Goal: Communication & Community: Answer question/provide support

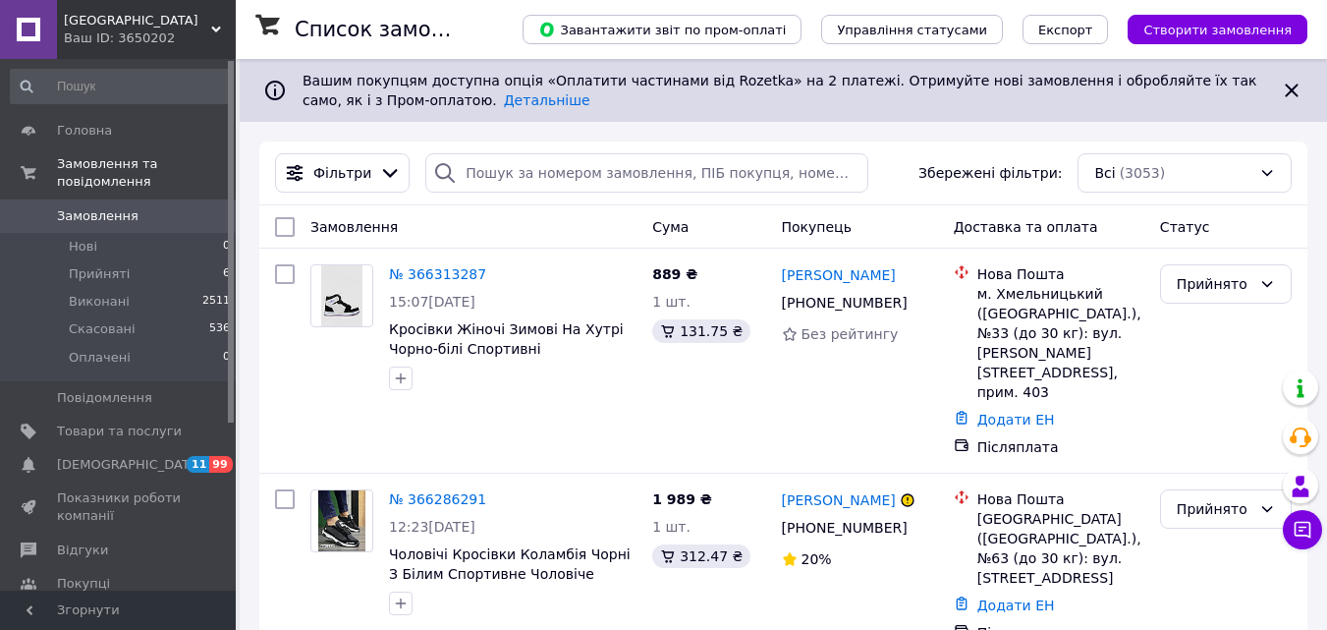
click at [143, 19] on span "[GEOGRAPHIC_DATA]" at bounding box center [137, 21] width 147 height 18
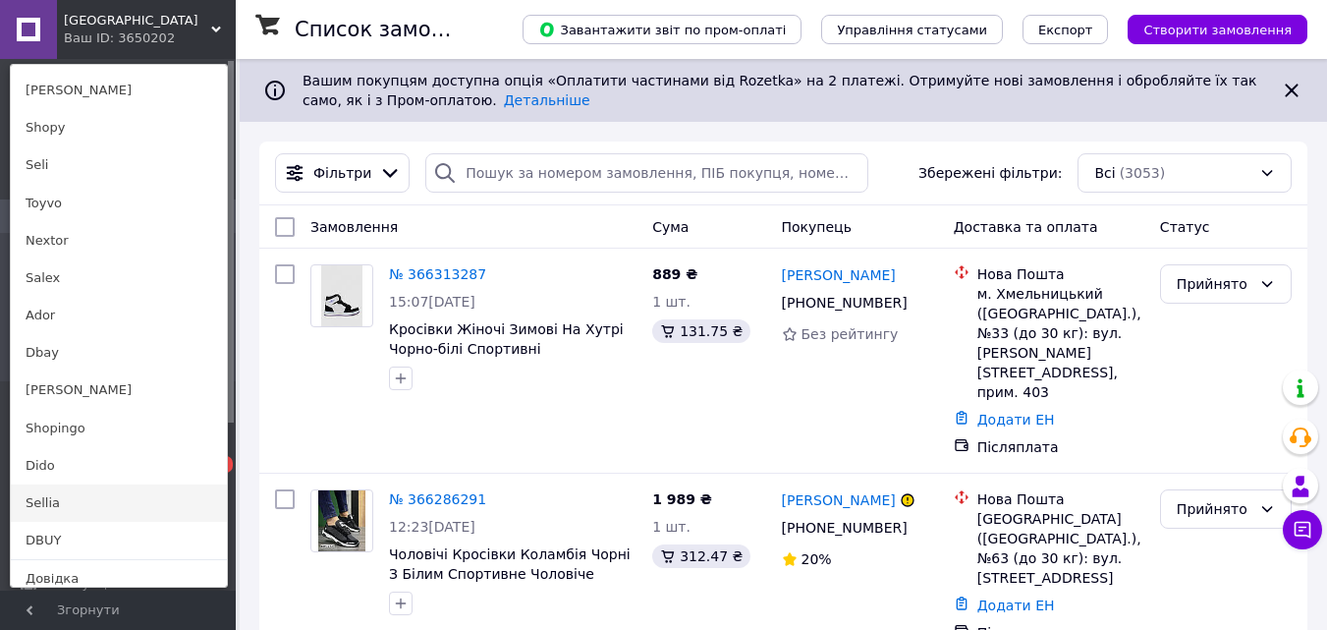
scroll to position [183, 0]
click at [49, 540] on link "DBUY" at bounding box center [119, 539] width 216 height 37
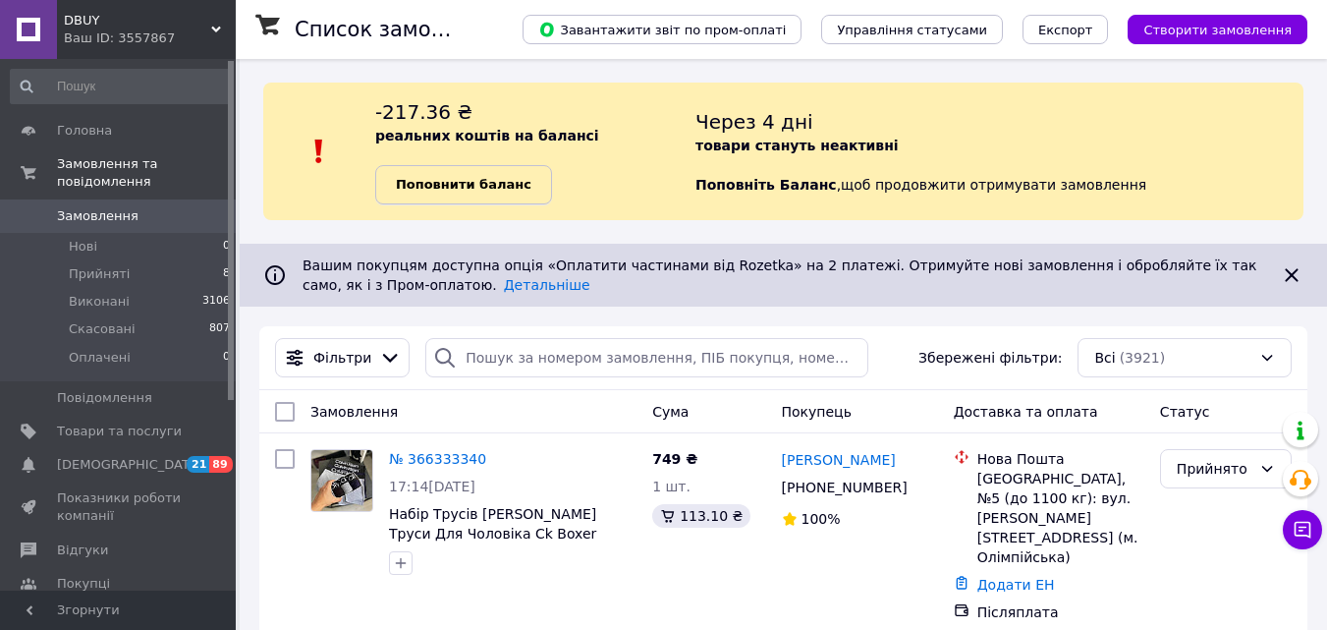
click at [454, 178] on b "Поповнити баланс" at bounding box center [464, 184] width 136 height 15
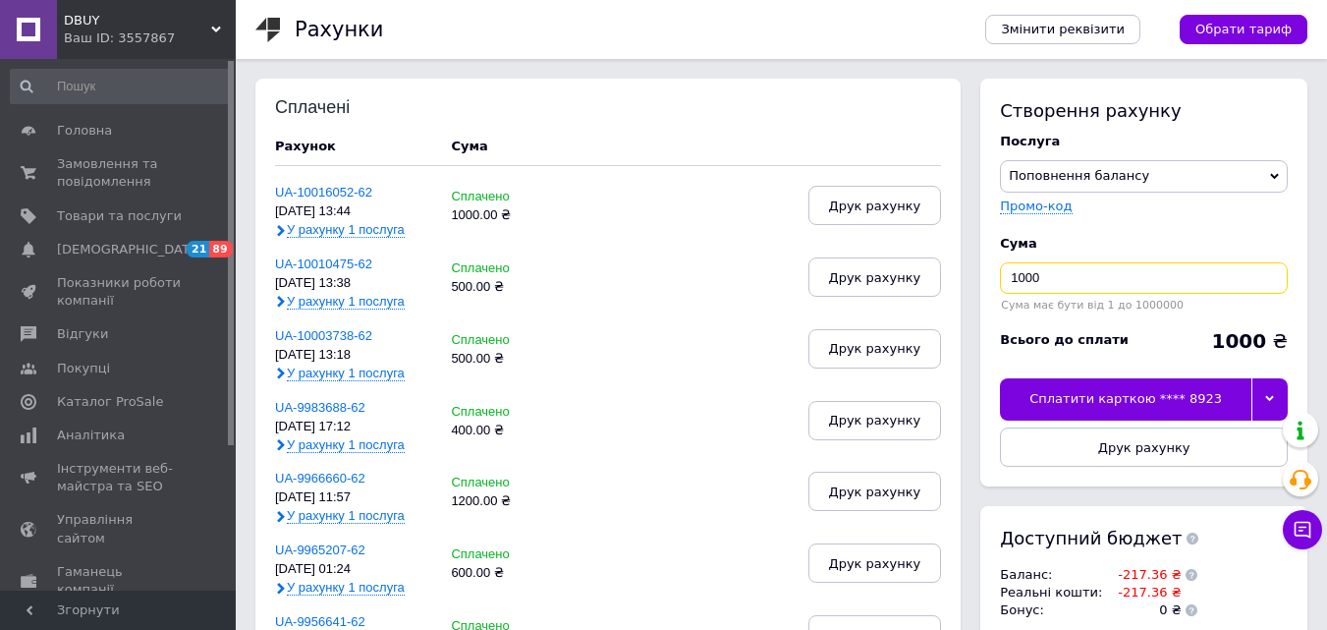
click at [1074, 272] on input "1000" at bounding box center [1144, 277] width 288 height 31
type input "500"
click at [1265, 396] on icon at bounding box center [1269, 398] width 9 height 9
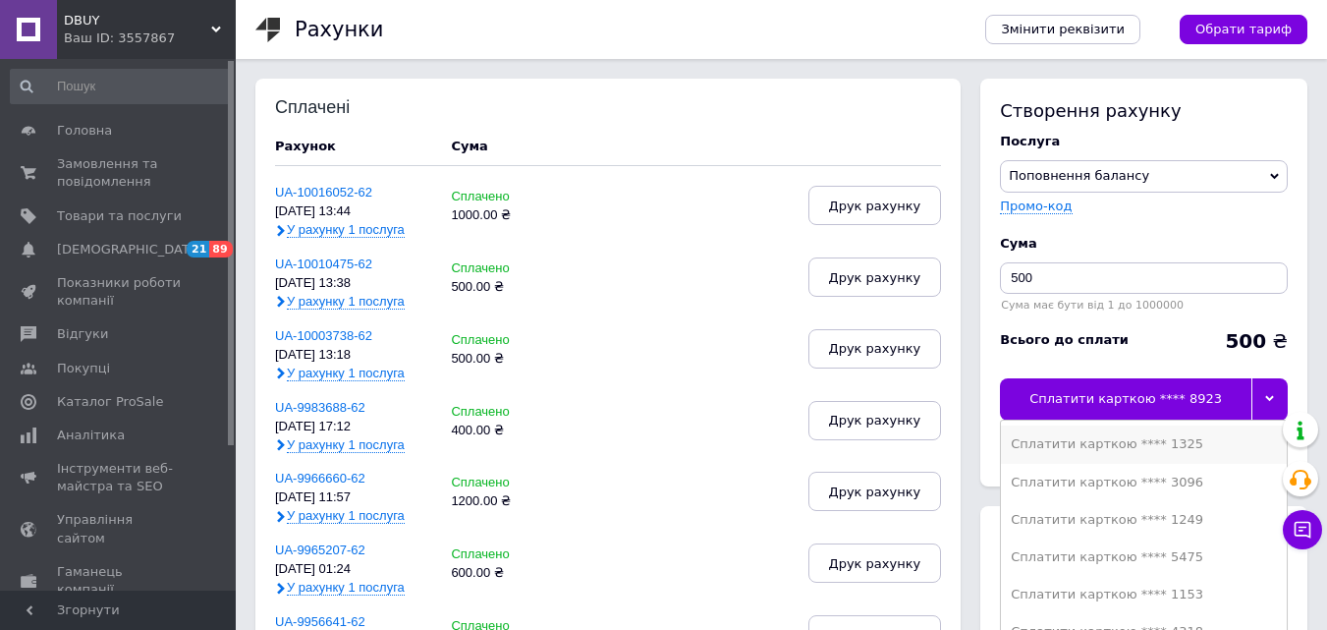
click at [1158, 442] on div "Сплатити карткою **** 1325" at bounding box center [1144, 444] width 266 height 18
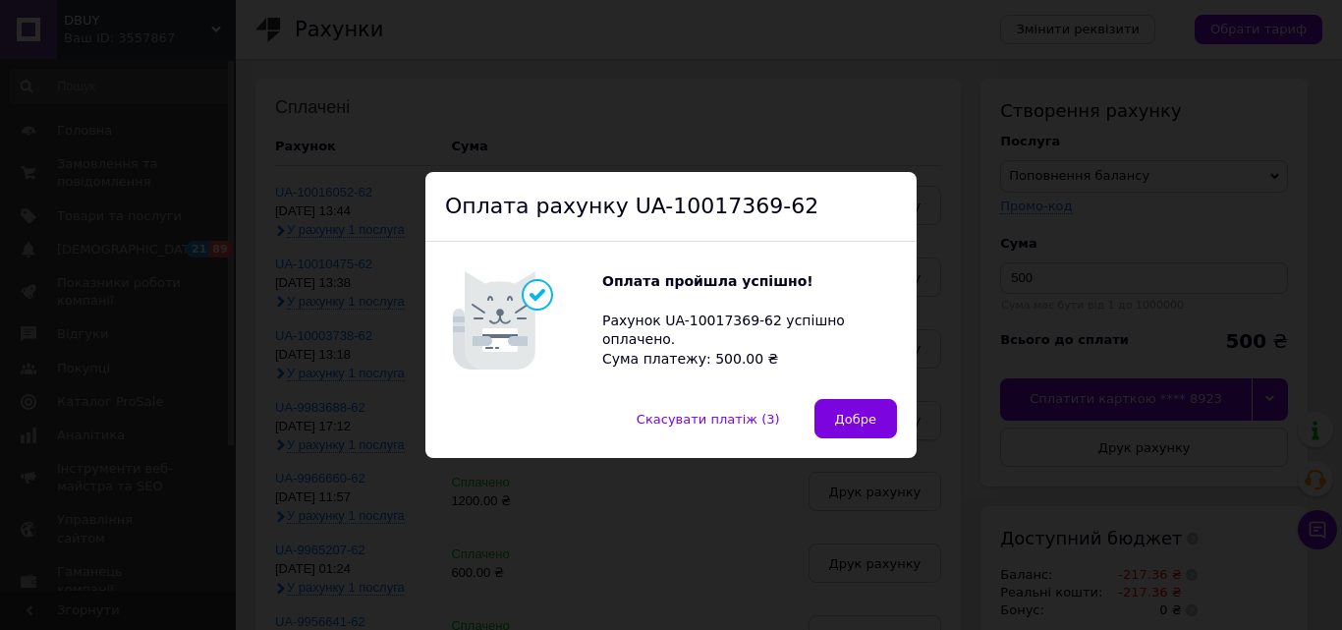
click at [838, 430] on button "Добре" at bounding box center [855, 418] width 83 height 39
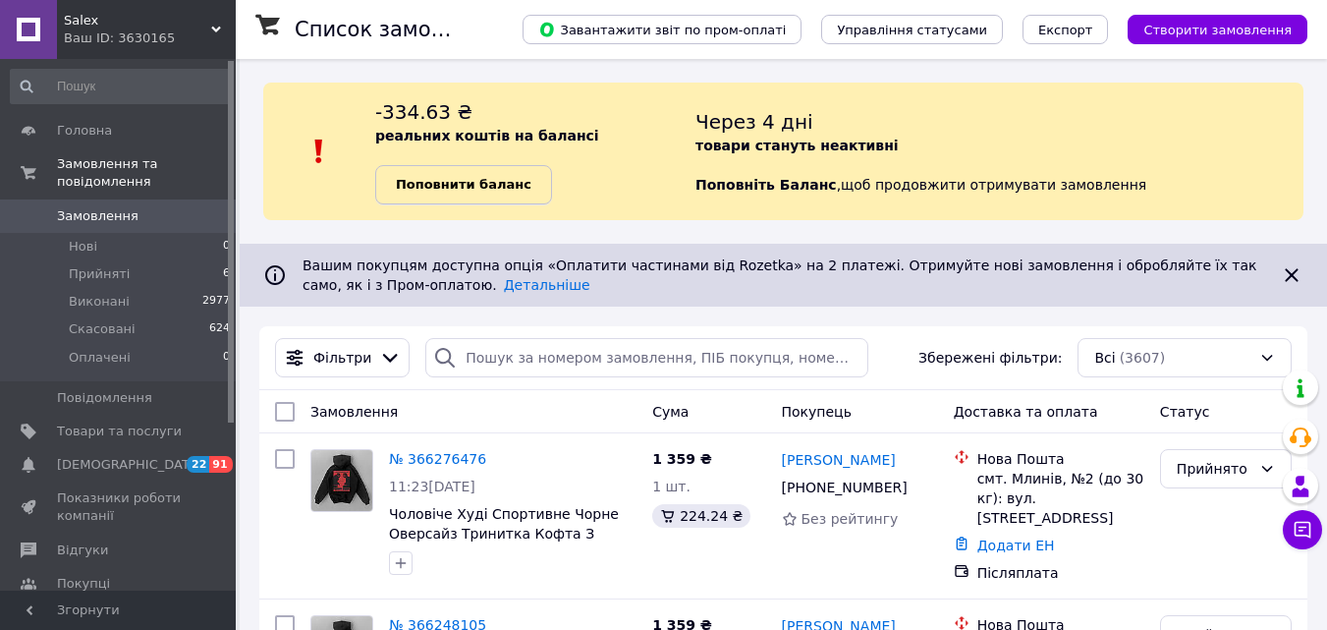
click at [425, 199] on link "Поповнити баланс" at bounding box center [463, 184] width 177 height 39
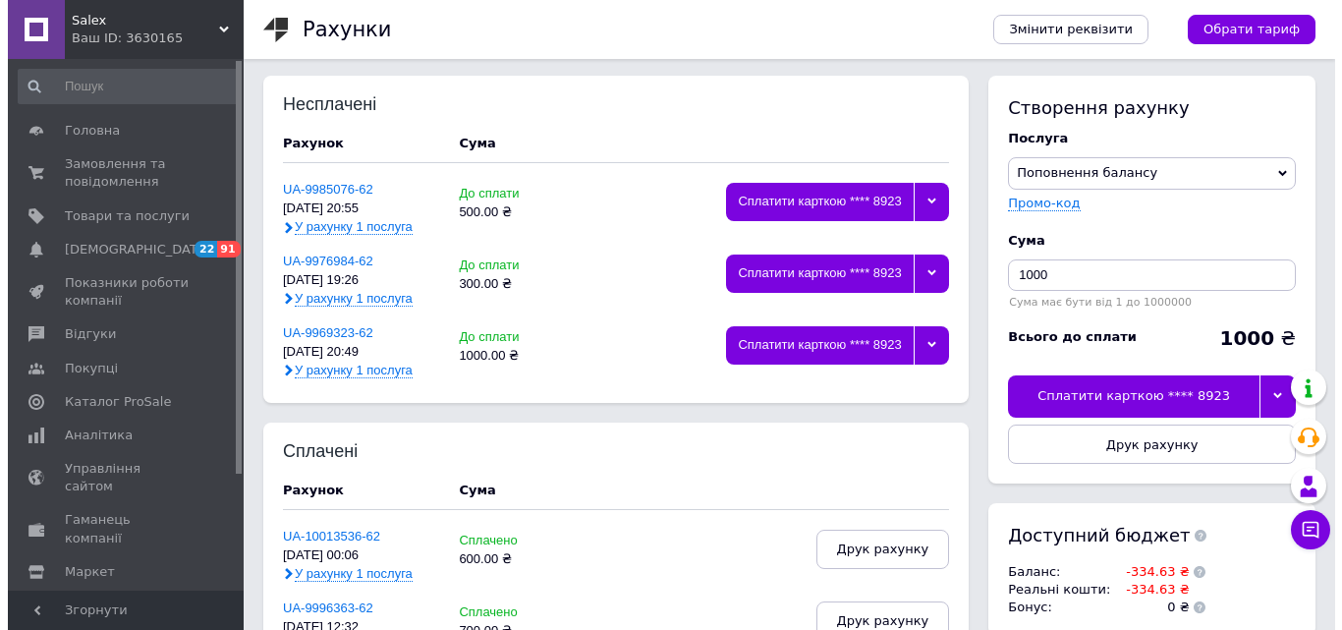
scroll to position [2, 0]
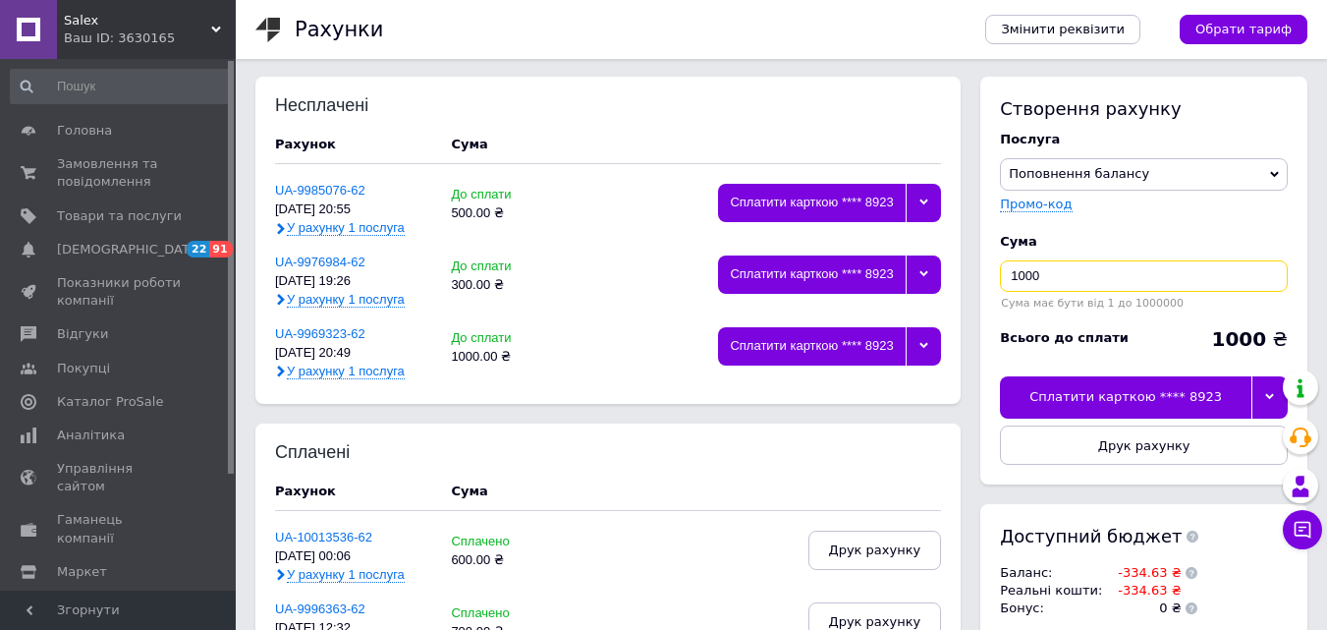
click at [1085, 264] on input "1000" at bounding box center [1144, 275] width 288 height 31
type input "500"
click at [1266, 409] on div at bounding box center [1270, 396] width 36 height 41
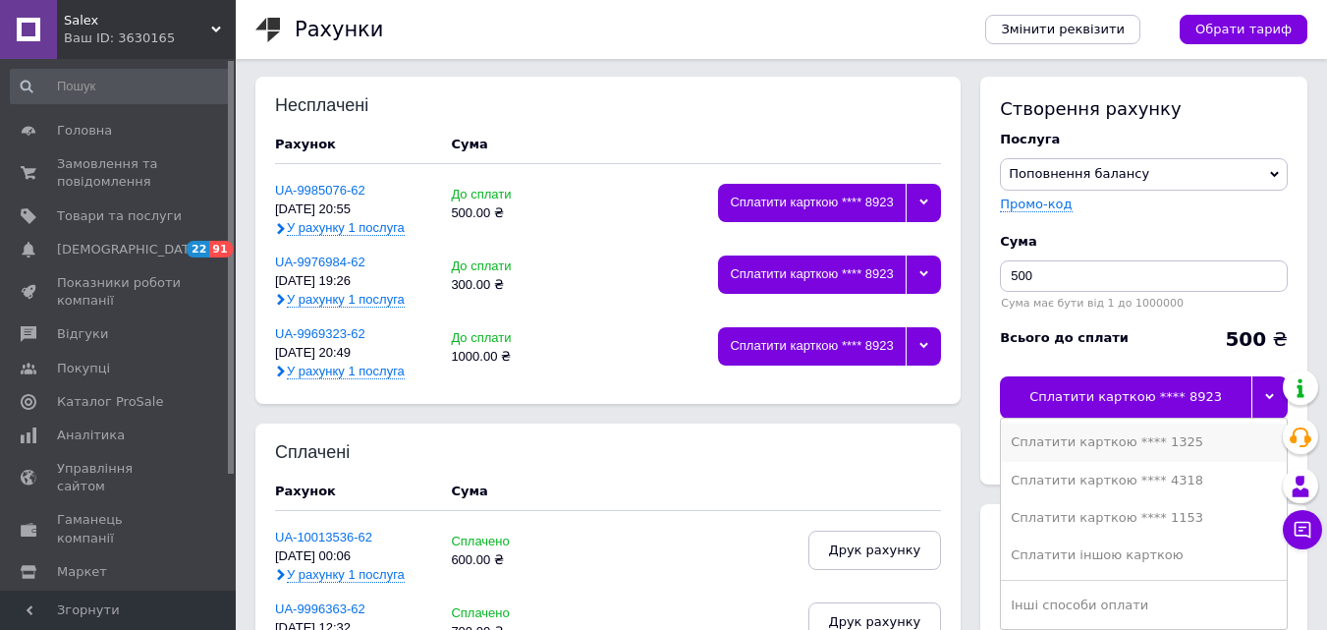
click at [1191, 439] on div "Сплатити карткою **** 1325" at bounding box center [1144, 442] width 266 height 18
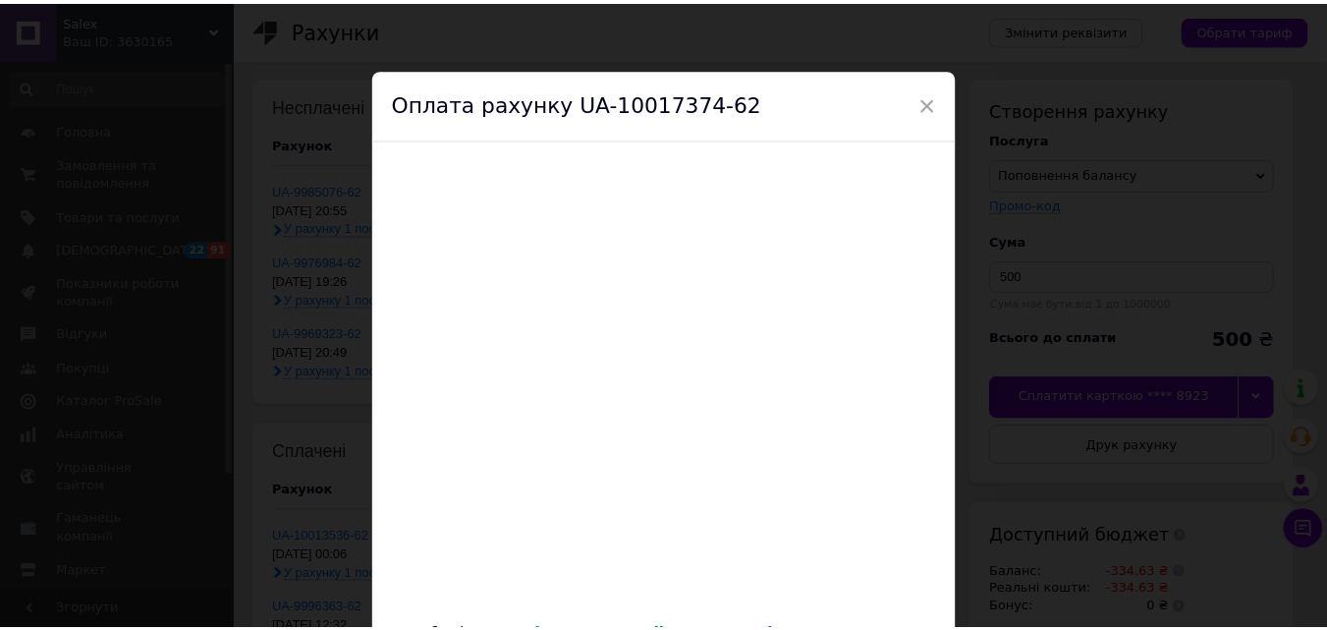
scroll to position [15, 0]
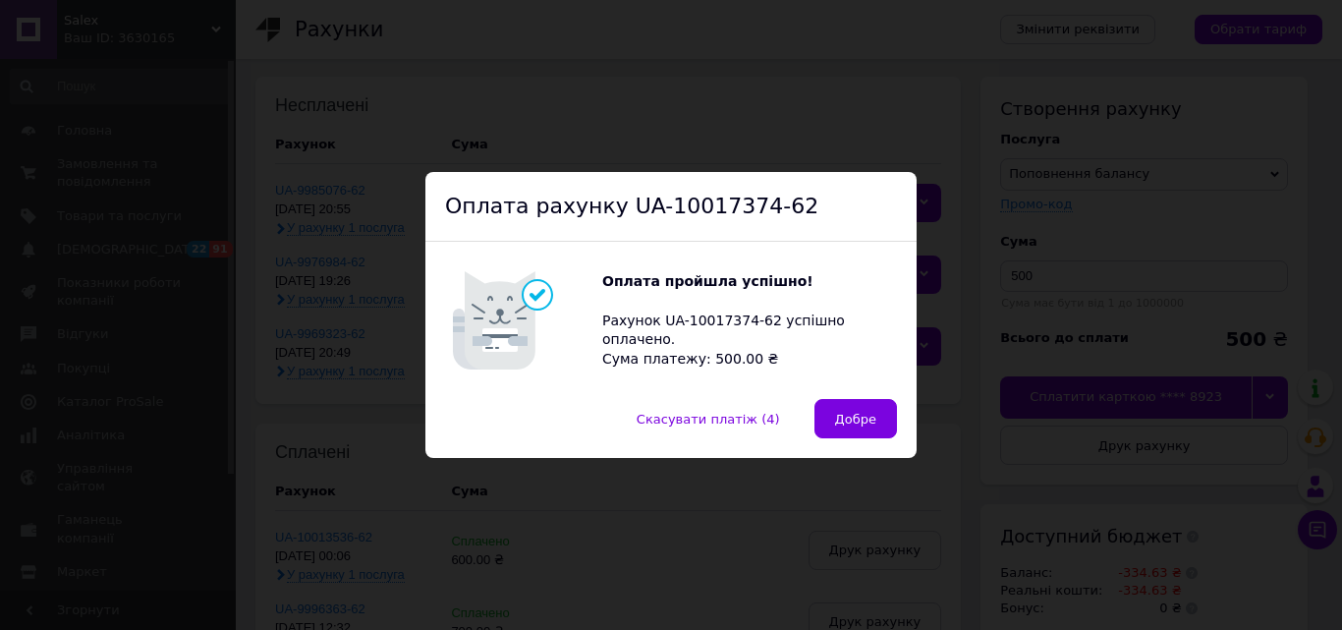
click at [845, 418] on span "Добре" at bounding box center [855, 419] width 41 height 15
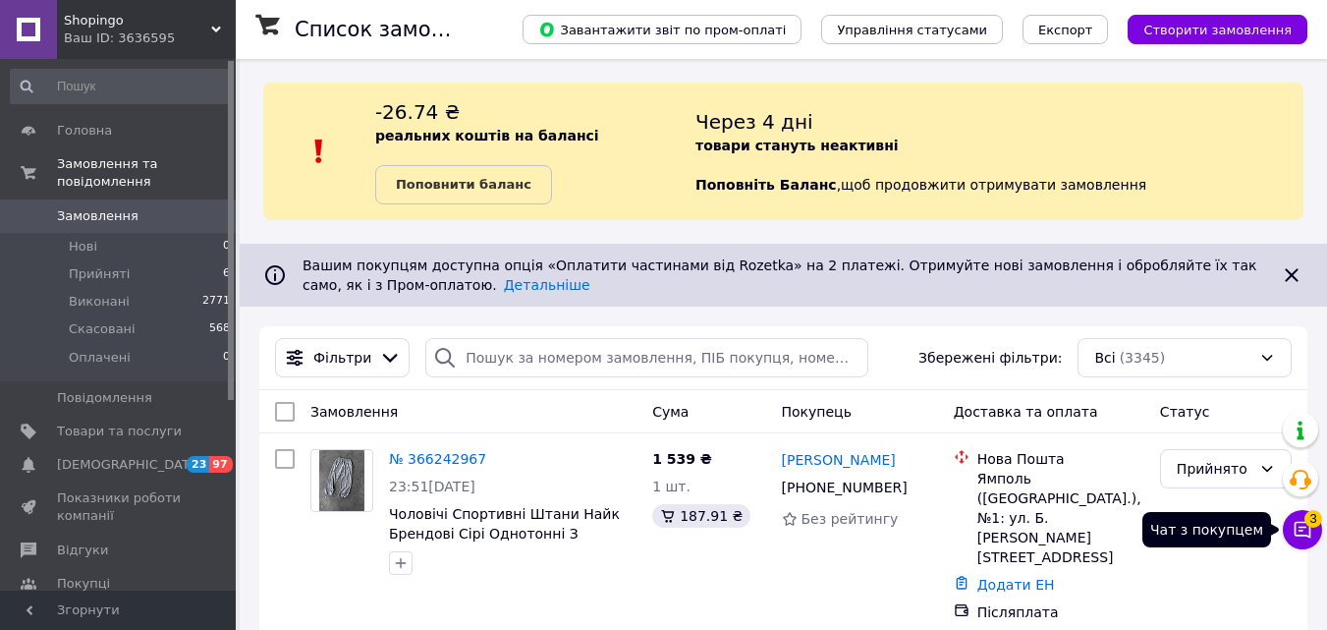
click at [1292, 530] on button "Чат з покупцем 3" at bounding box center [1302, 529] width 39 height 39
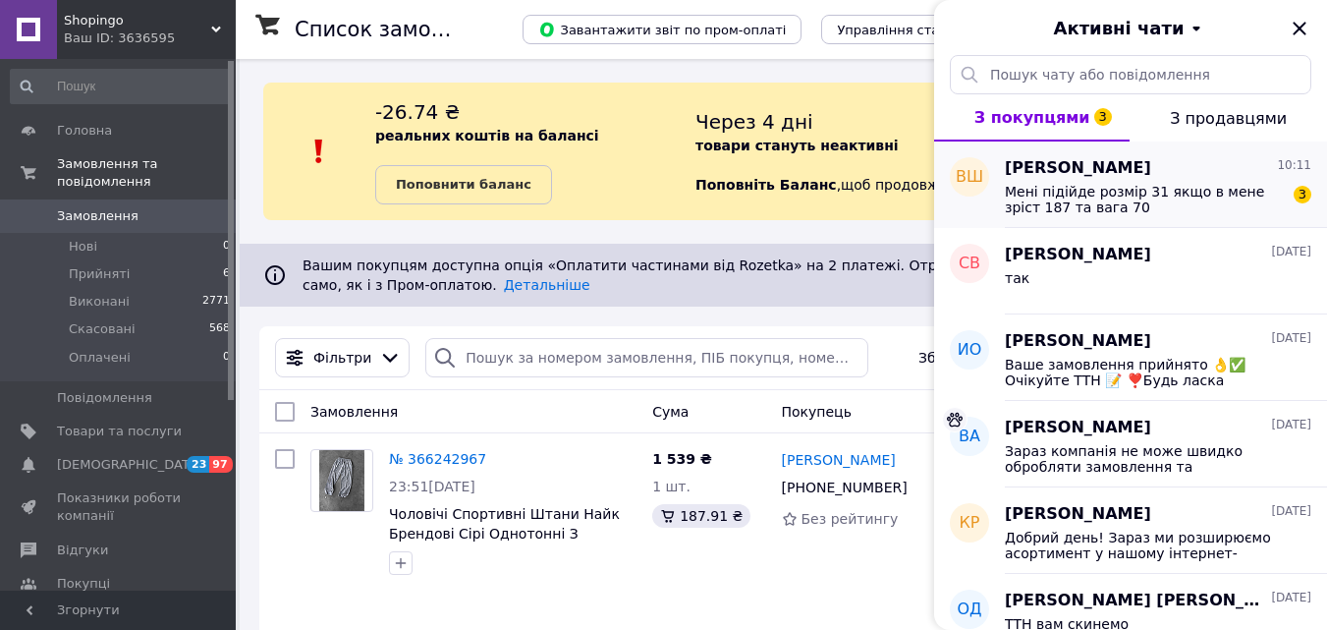
click at [1182, 190] on span "Мені підійде розмір 31 якщо в мене зріст 187 та вага 70" at bounding box center [1144, 199] width 279 height 31
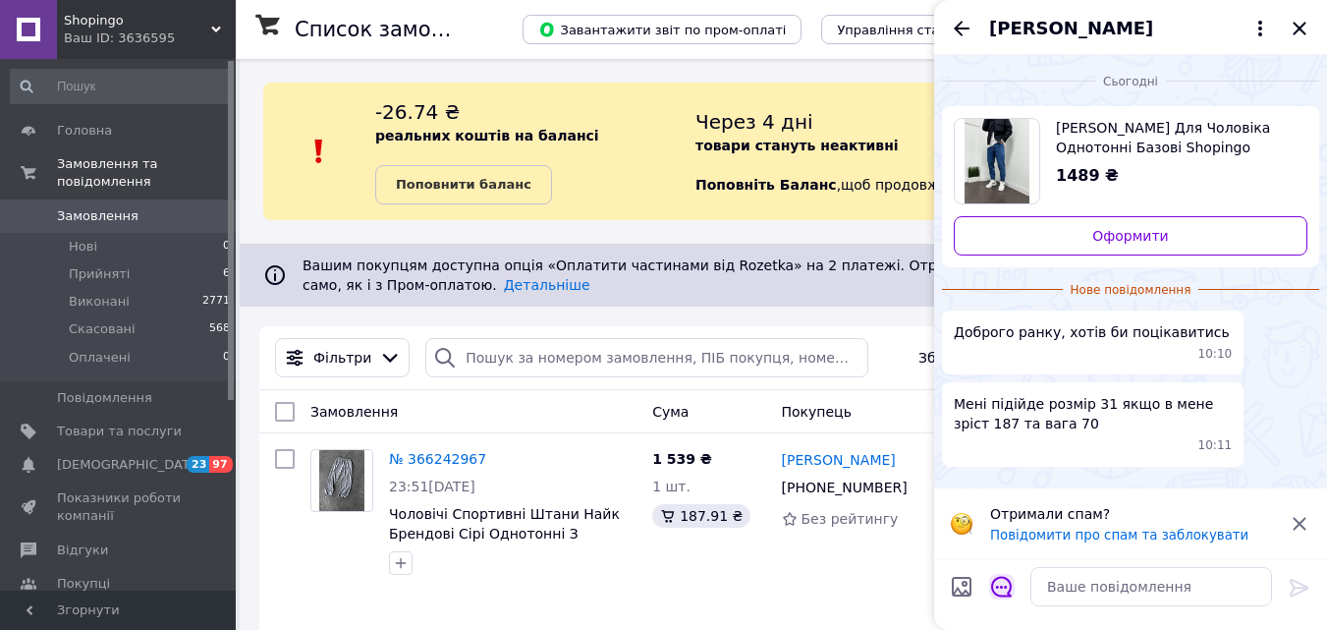
click at [1004, 584] on icon "Відкрити шаблони відповідей" at bounding box center [1002, 587] width 22 height 22
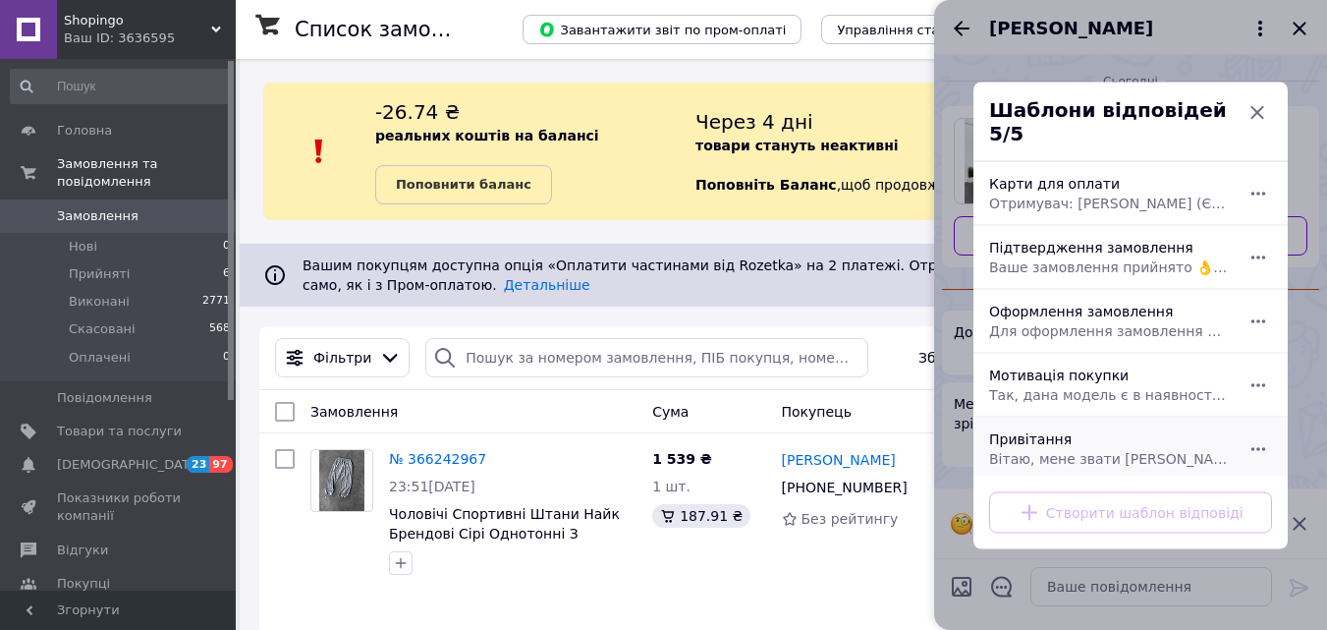
click at [1058, 448] on span "Вітаю, мене звати Анна 😊 Я буду Вашим особистим консультантом та з радістю Вам …" at bounding box center [1109, 458] width 240 height 20
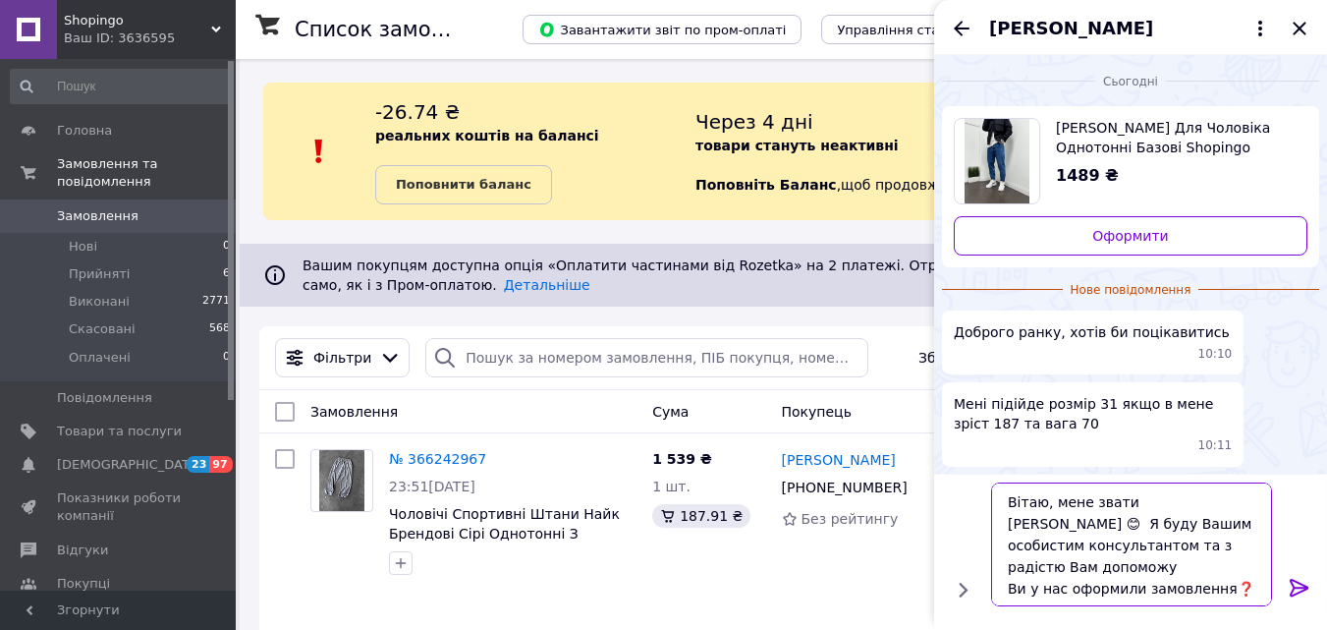
click at [1061, 567] on textarea "Вітаю, мене звати Анна 😊 Я буду Вашим особистим консультантом та з радістю Вам …" at bounding box center [1131, 544] width 281 height 124
type textarea "Вітаю, мене звати Анна 😊 Я буду Вашим особистим консультантом та з радістю Вам …"
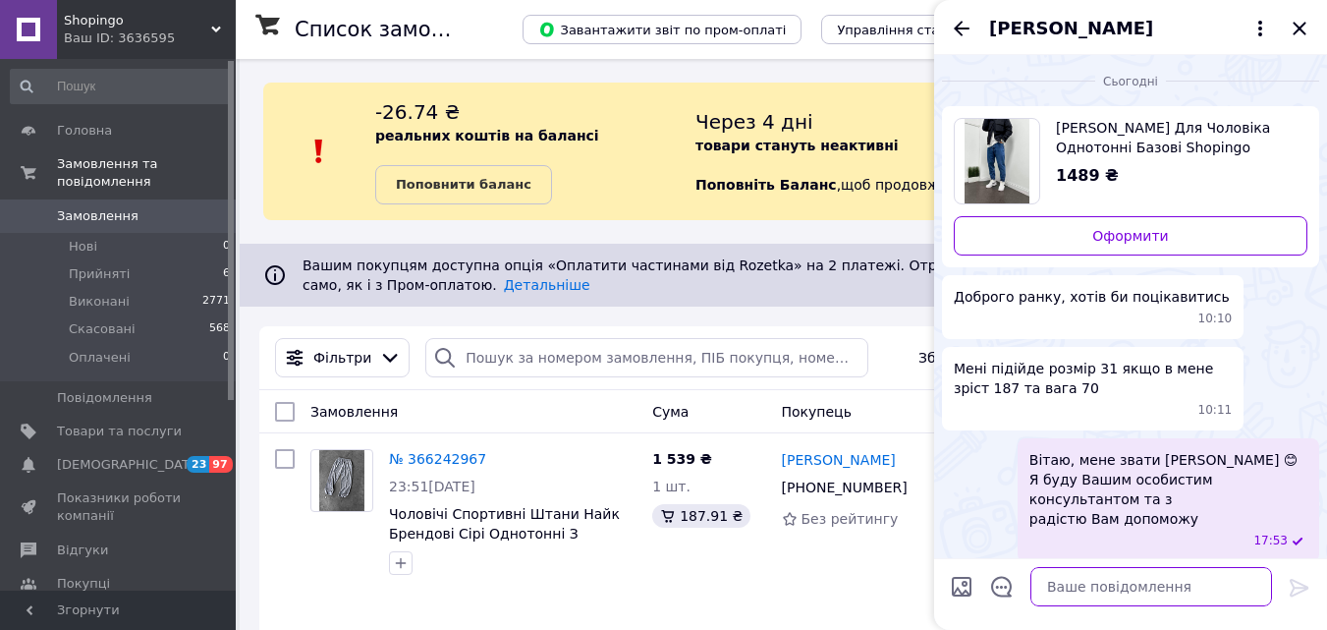
click at [1123, 588] on textarea at bounding box center [1152, 586] width 242 height 39
type textarea "Так"
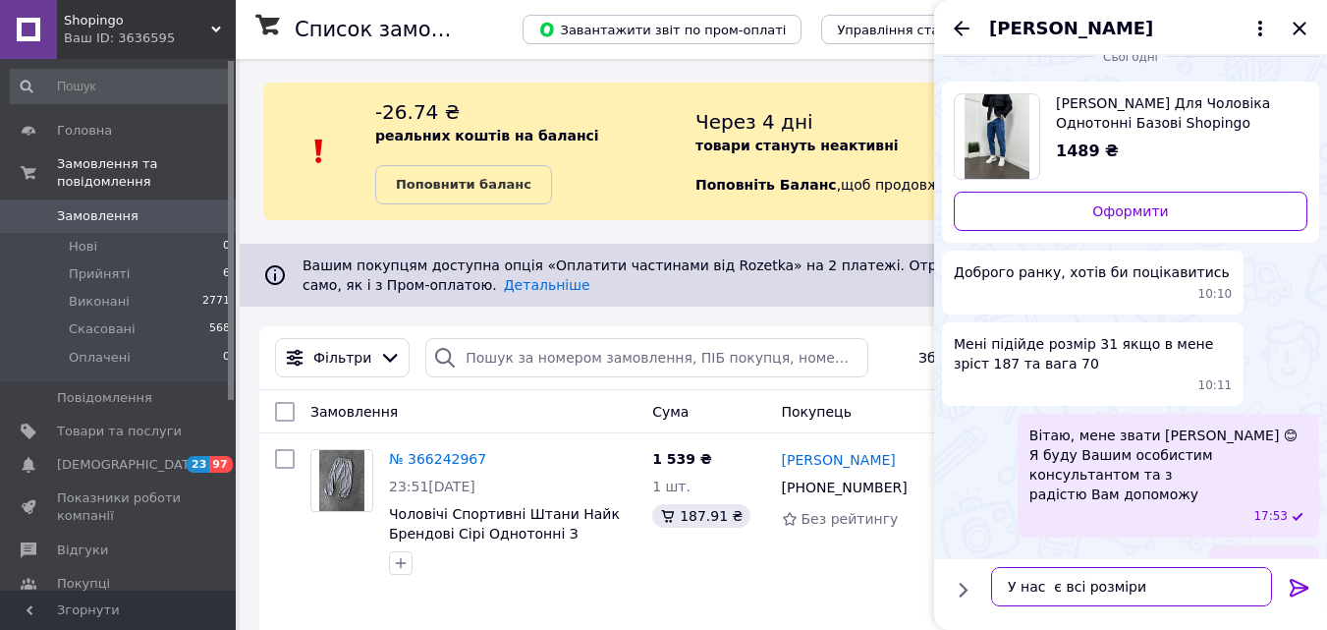
type textarea "У нас є всі розміри"
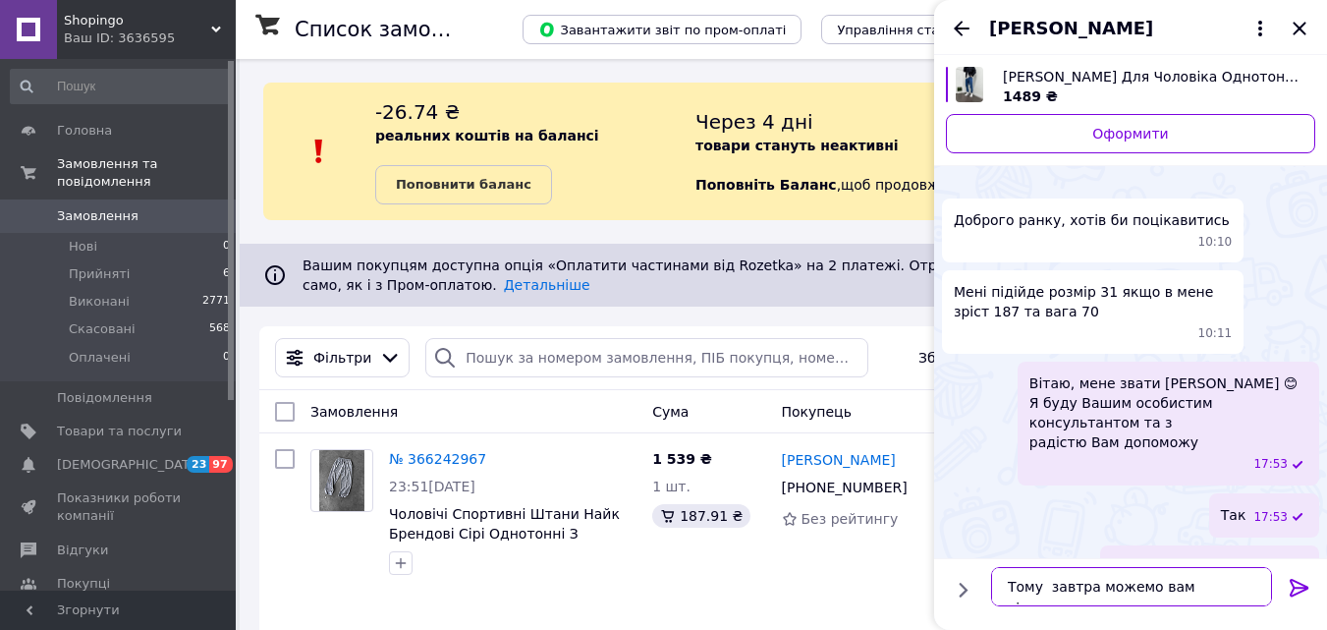
type textarea "Тому завтра можемо вам відправити"
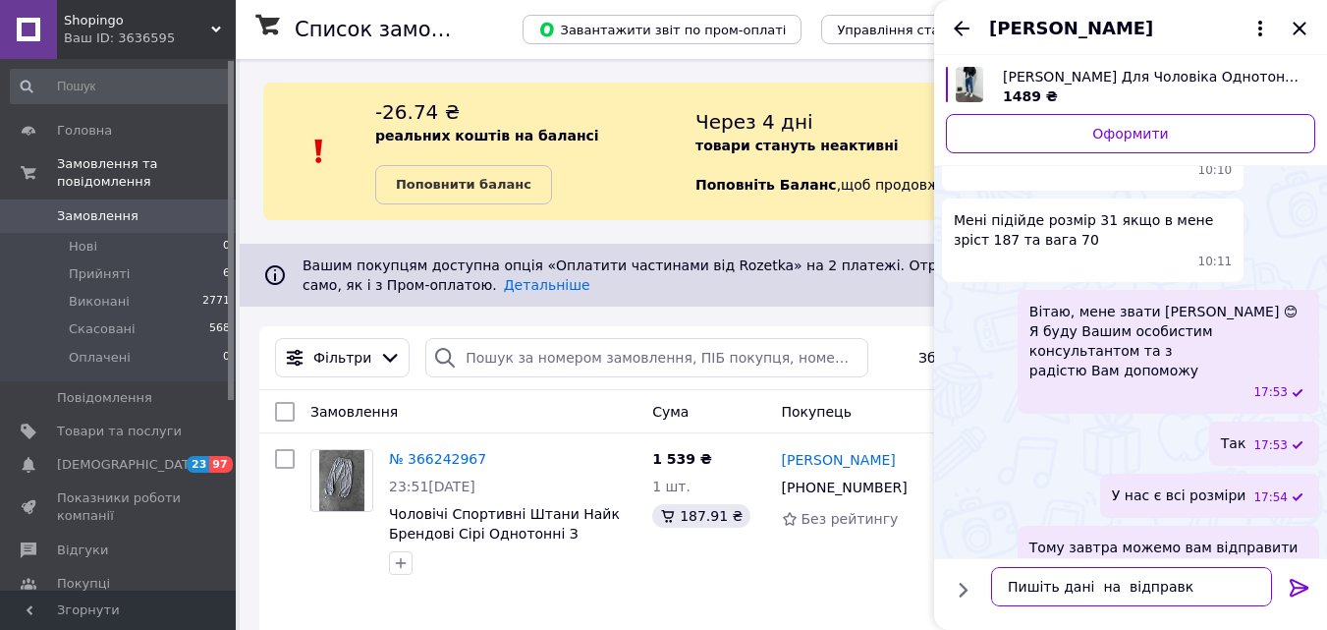
type textarea "Пишіть дані на відправку"
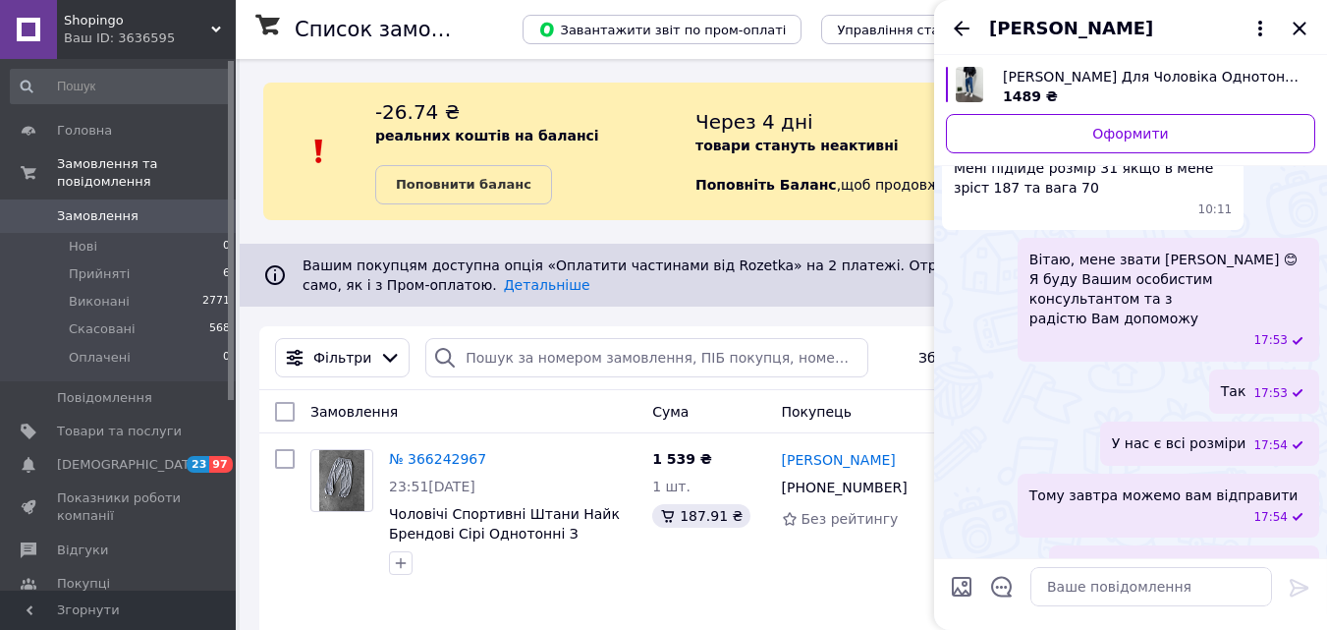
click at [126, 36] on div "Ваш ID: 3636595" at bounding box center [150, 38] width 172 height 18
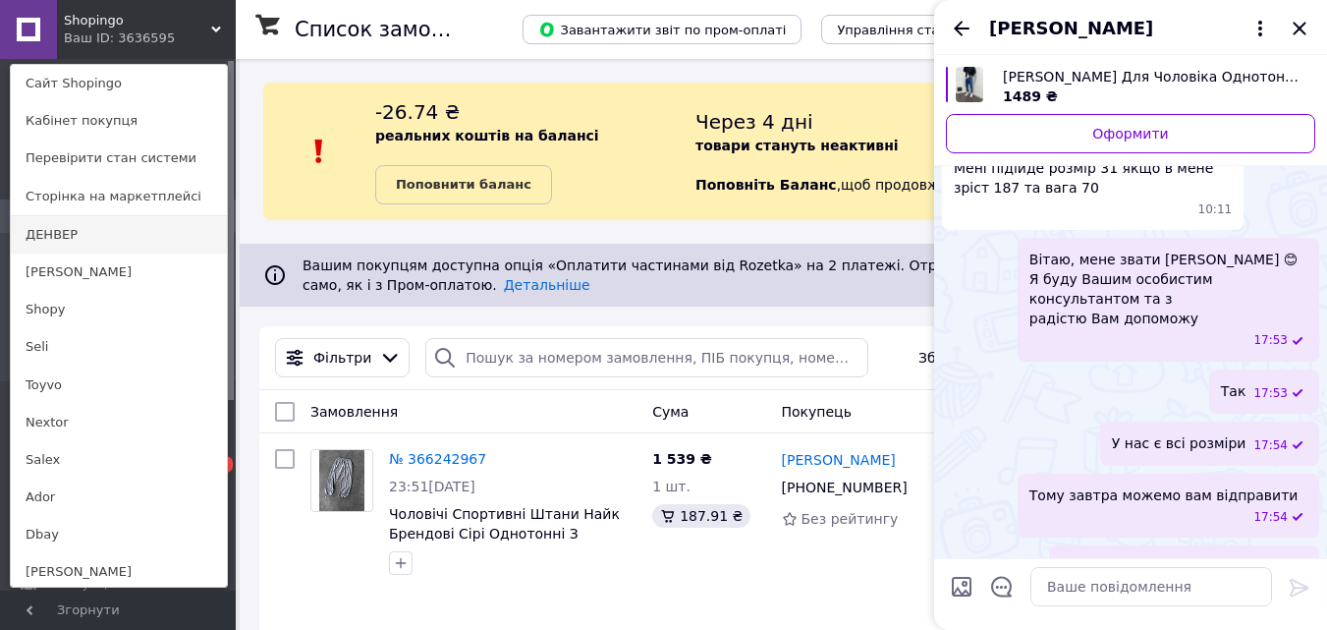
click at [85, 245] on link "ДЕНВЕР" at bounding box center [119, 234] width 216 height 37
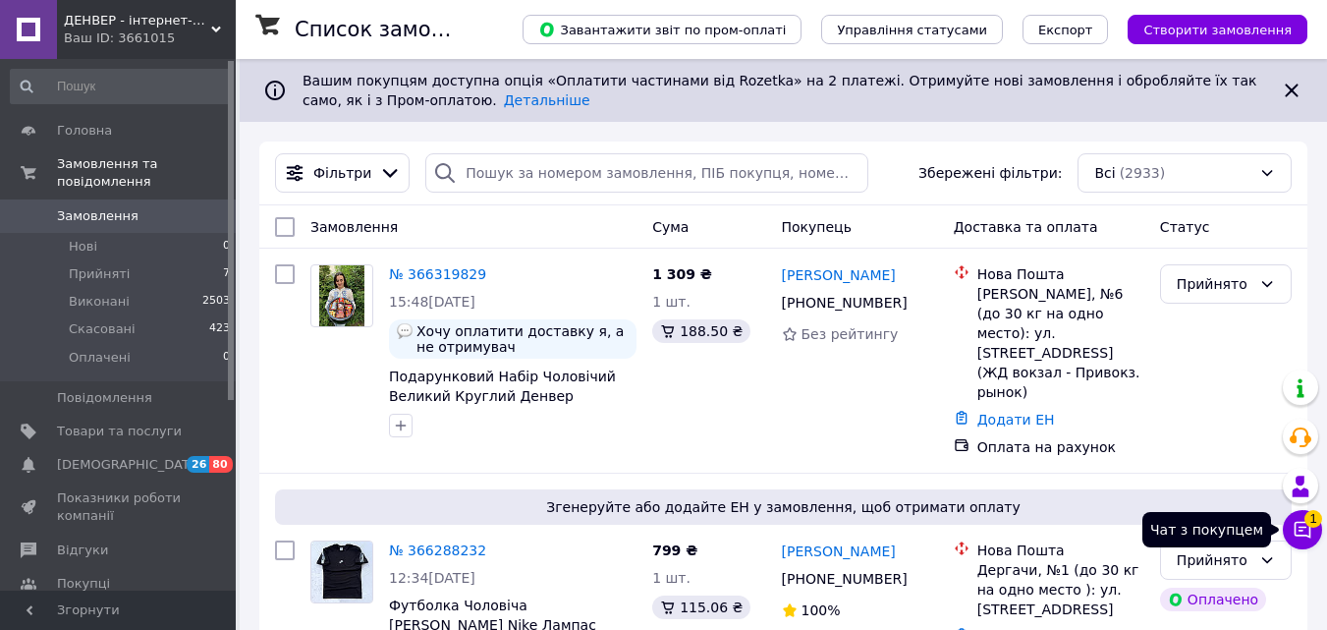
click at [1307, 532] on icon at bounding box center [1303, 530] width 20 height 20
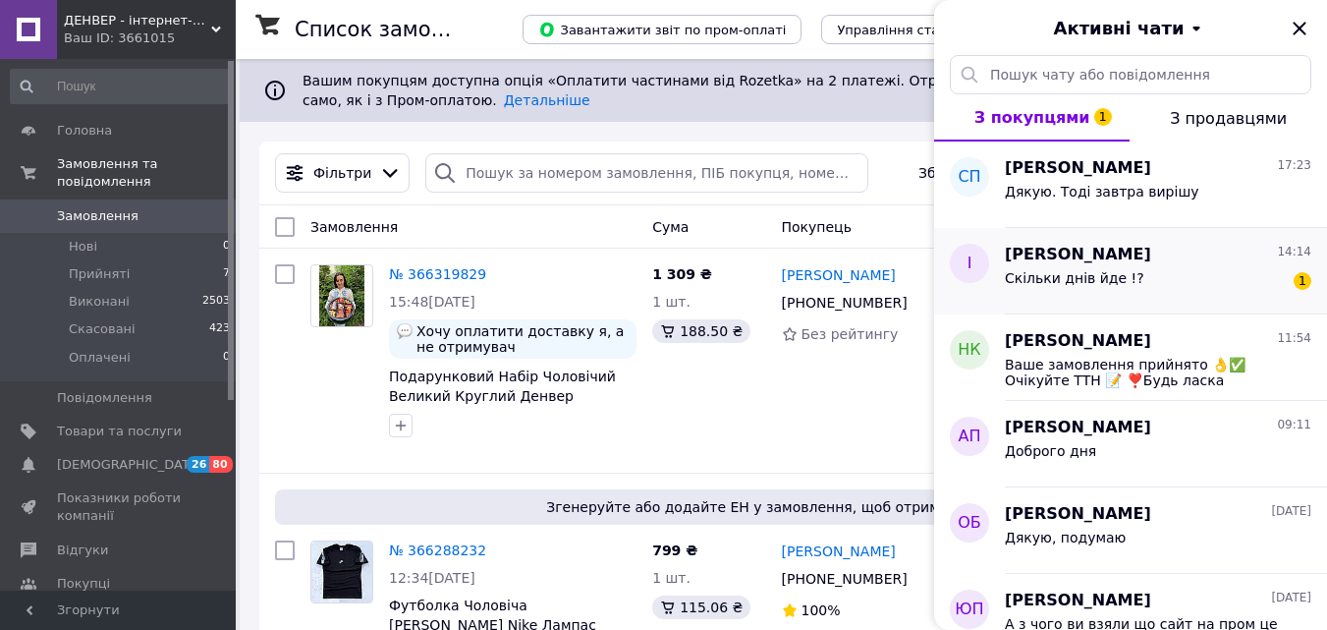
click at [1026, 267] on div "Скільки днів йде !? 1" at bounding box center [1158, 281] width 307 height 31
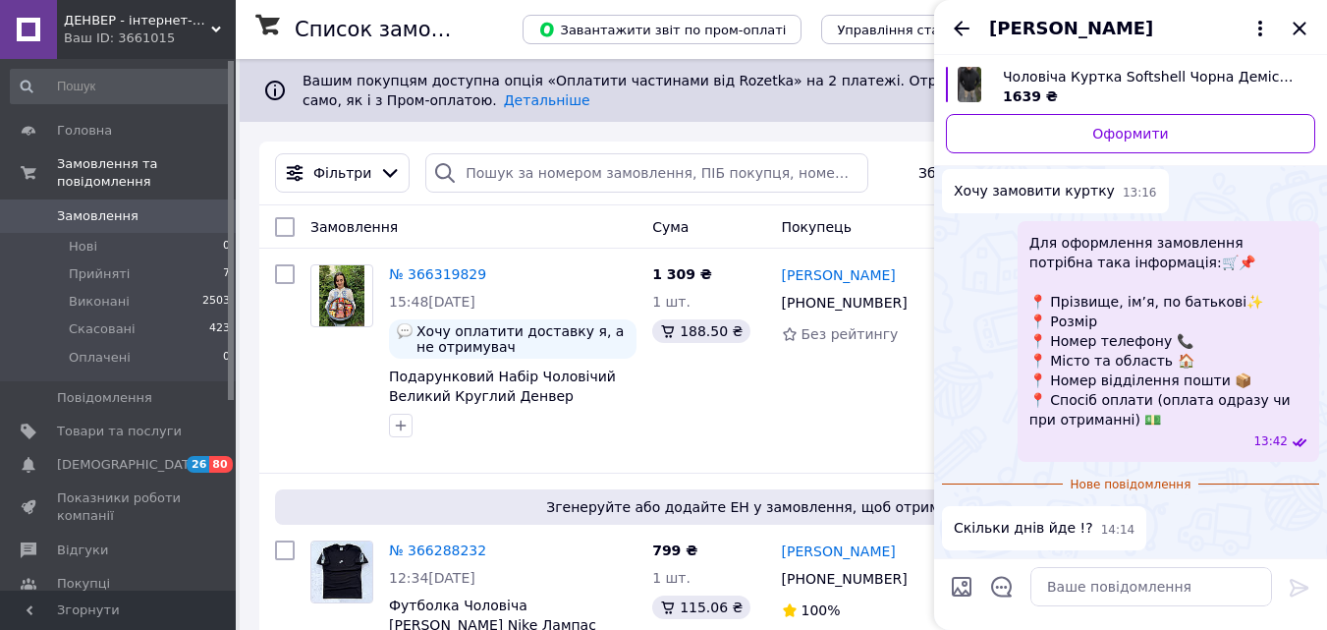
scroll to position [1761, 0]
click at [1082, 591] on textarea at bounding box center [1152, 586] width 242 height 39
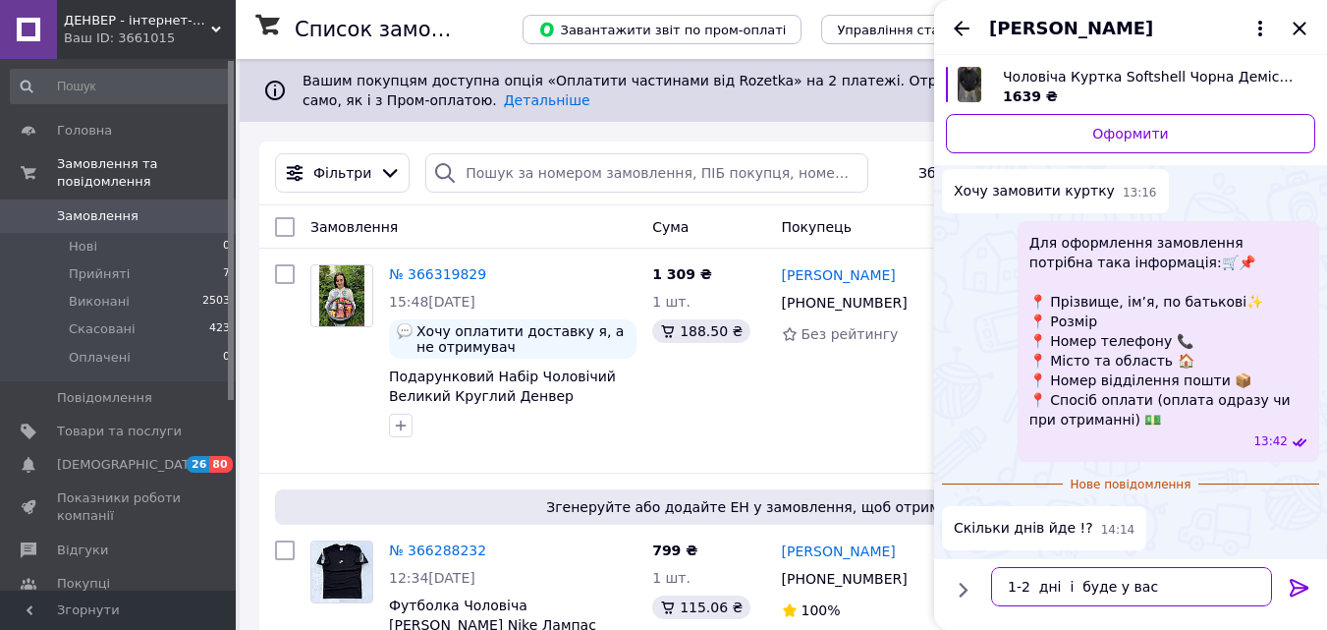
type textarea "1-2 дні і буде у вас"
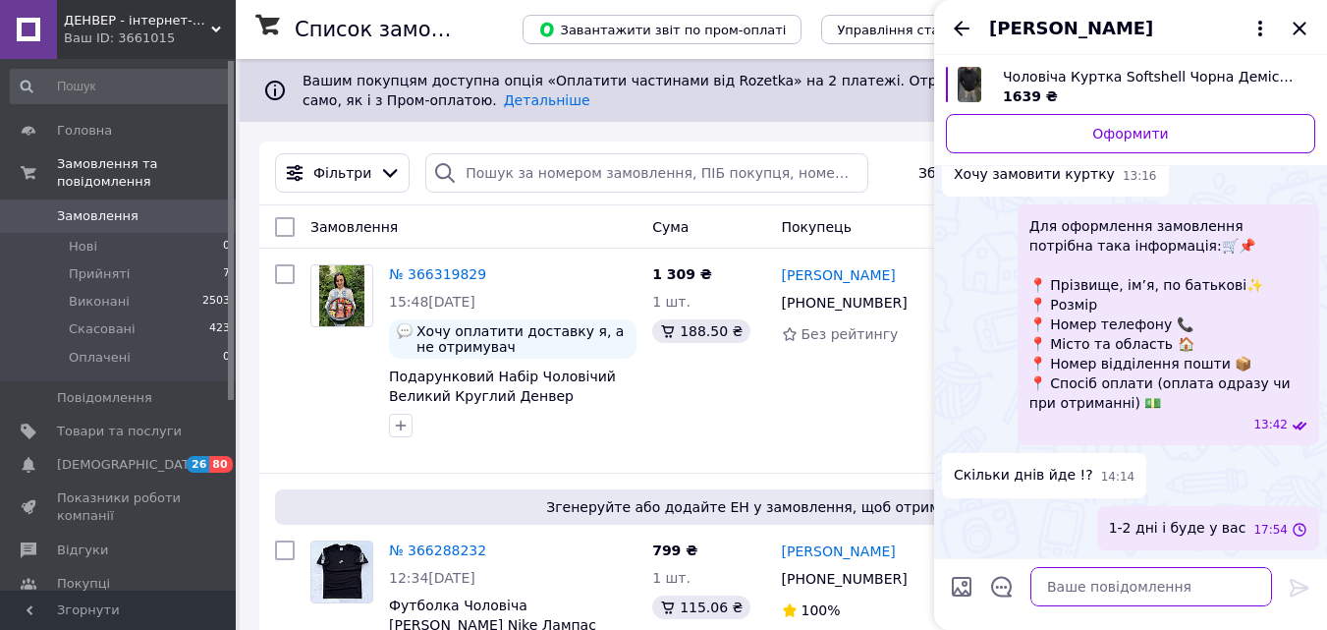
scroll to position [1778, 0]
click at [177, 23] on span "ДЕНВЕР - інтернет-магазин преміальної якості та доступних цін!" at bounding box center [137, 21] width 147 height 18
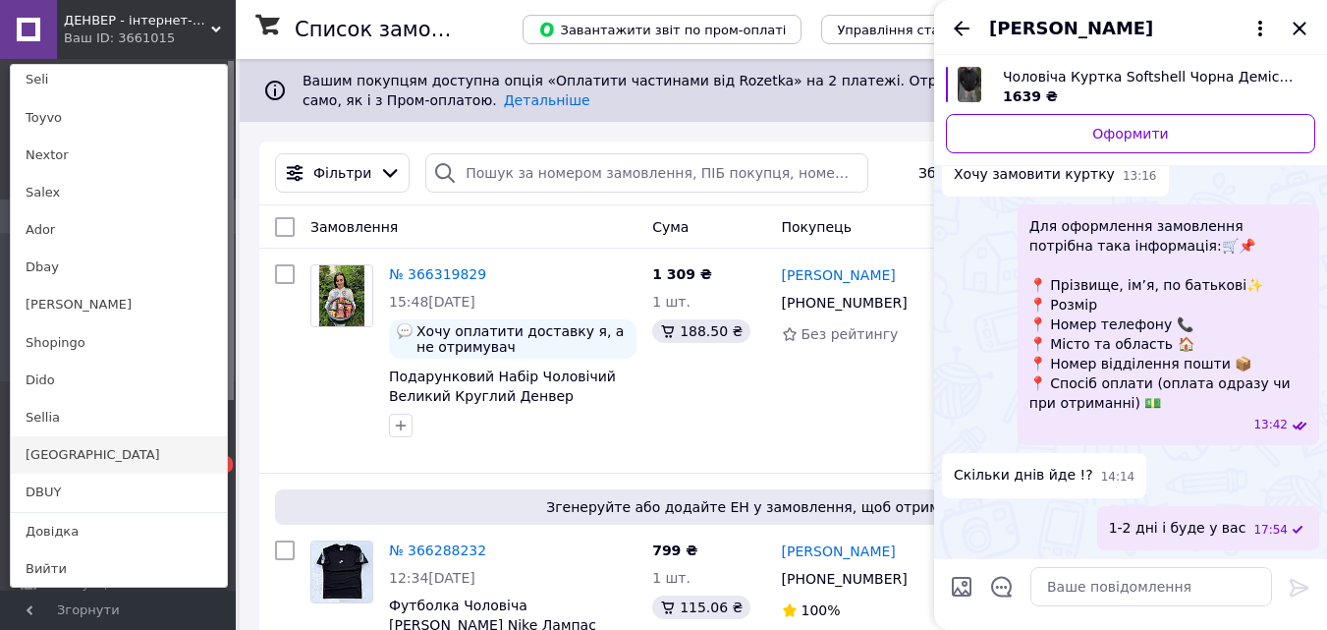
scroll to position [248, 0]
click at [65, 458] on link "[GEOGRAPHIC_DATA]" at bounding box center [119, 454] width 216 height 37
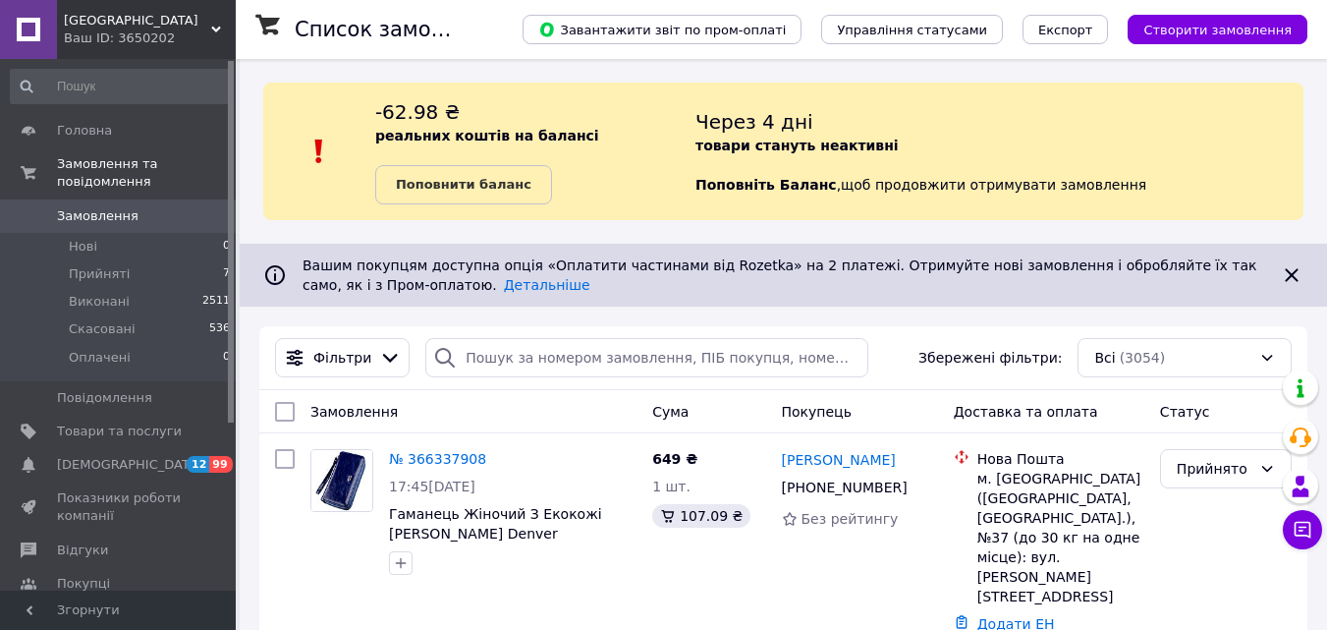
click at [102, 30] on div "Ваш ID: 3650202" at bounding box center [150, 38] width 172 height 18
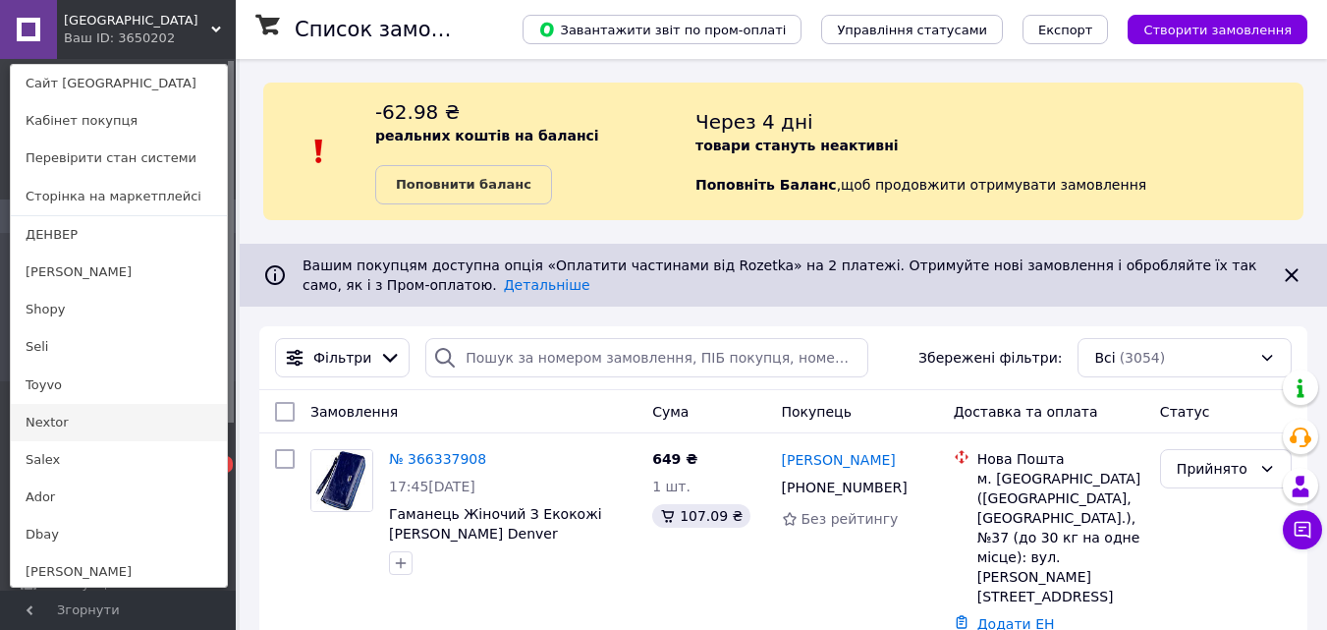
click at [66, 417] on link "Nextor" at bounding box center [119, 422] width 216 height 37
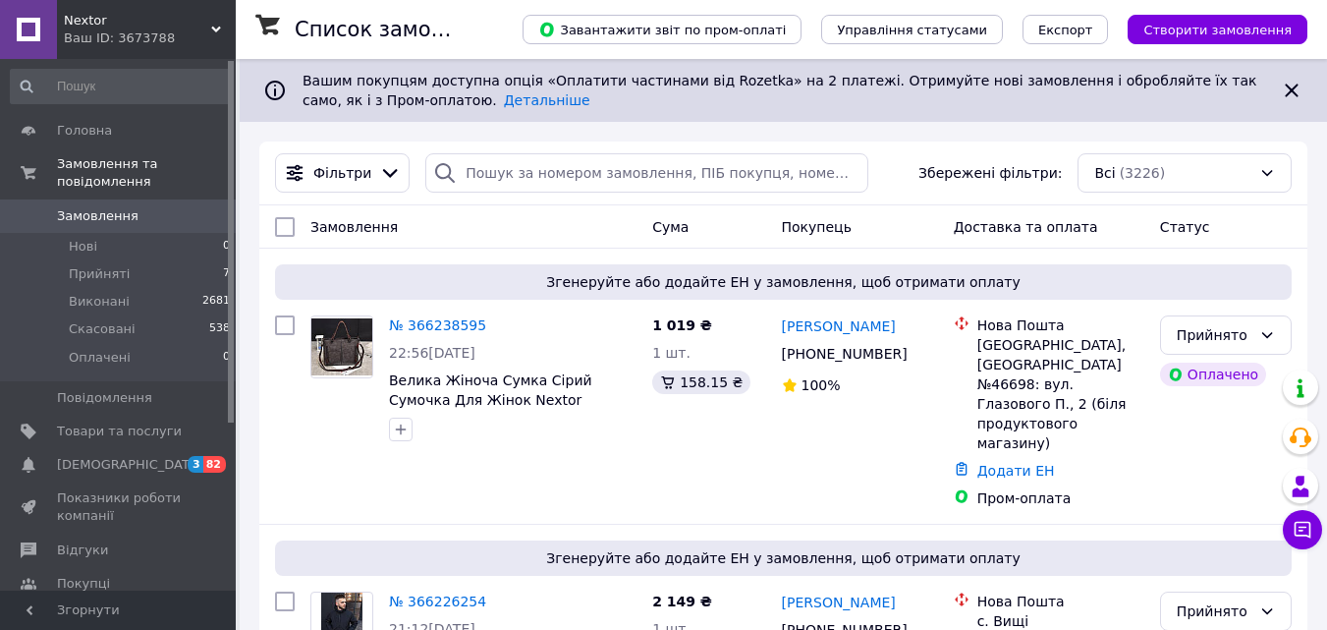
click at [142, 23] on span "Nextor" at bounding box center [137, 21] width 147 height 18
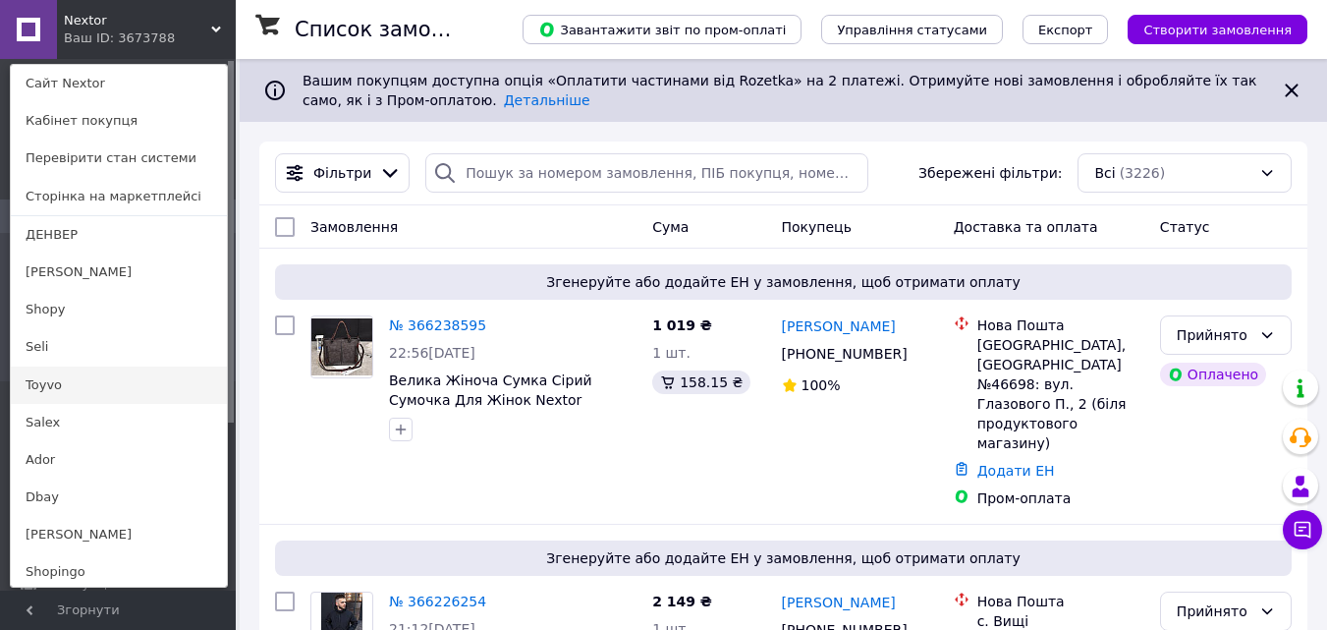
click at [65, 387] on link "Toyvo" at bounding box center [119, 384] width 216 height 37
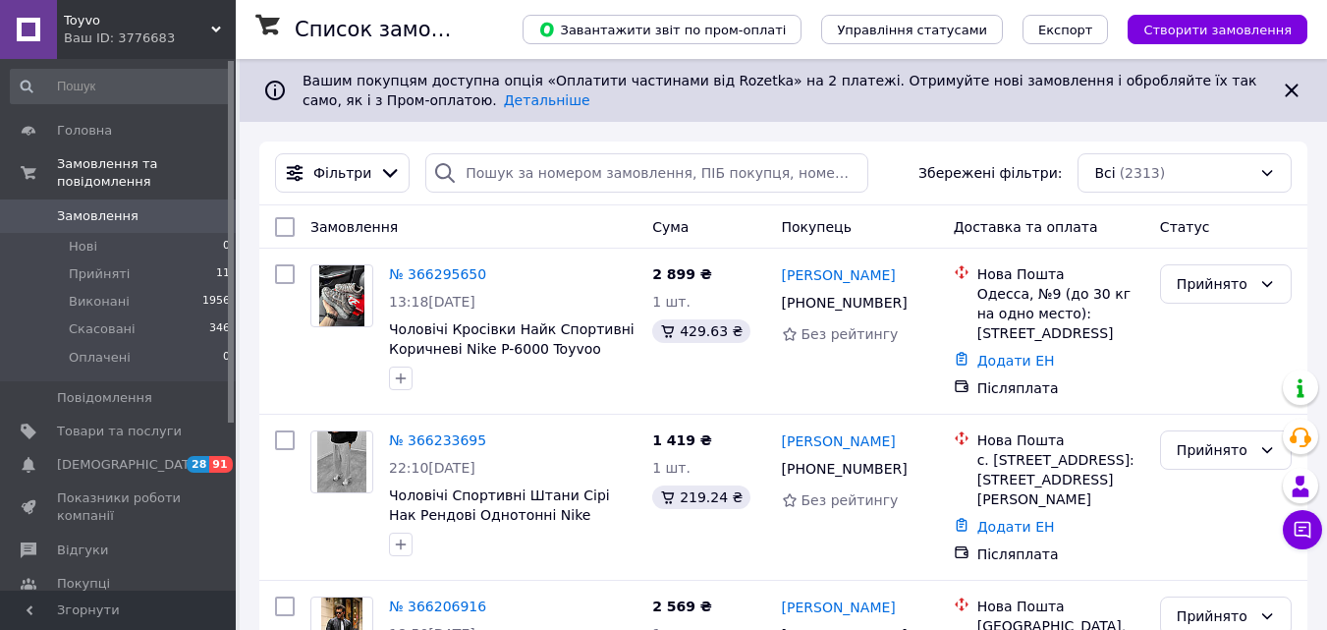
click at [141, 31] on div "Ваш ID: 3776683" at bounding box center [150, 38] width 172 height 18
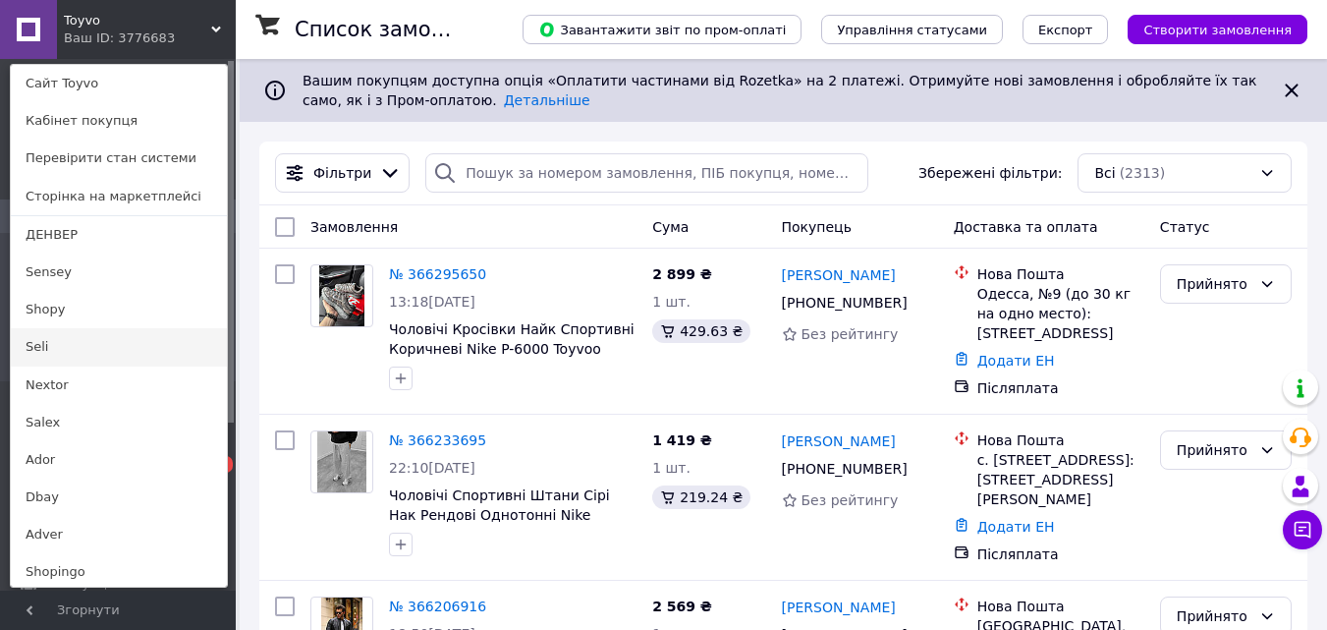
click at [60, 337] on link "Seli" at bounding box center [119, 346] width 216 height 37
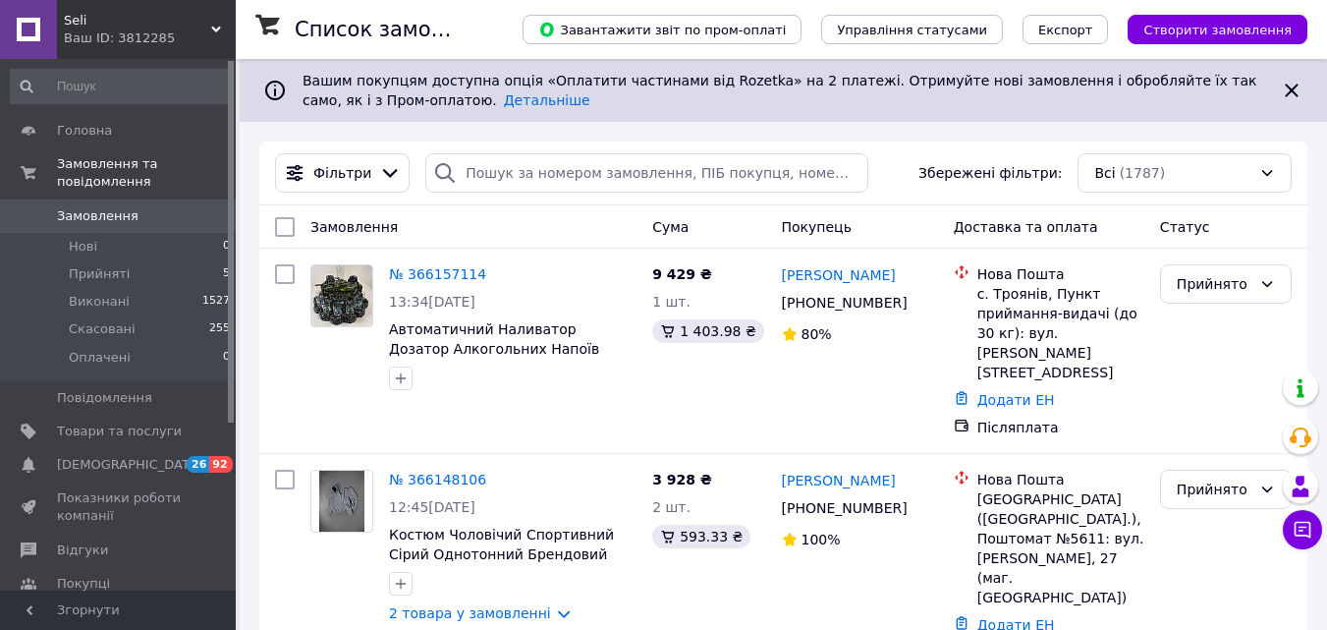
click at [161, 39] on div "Ваш ID: 3812285" at bounding box center [150, 38] width 172 height 18
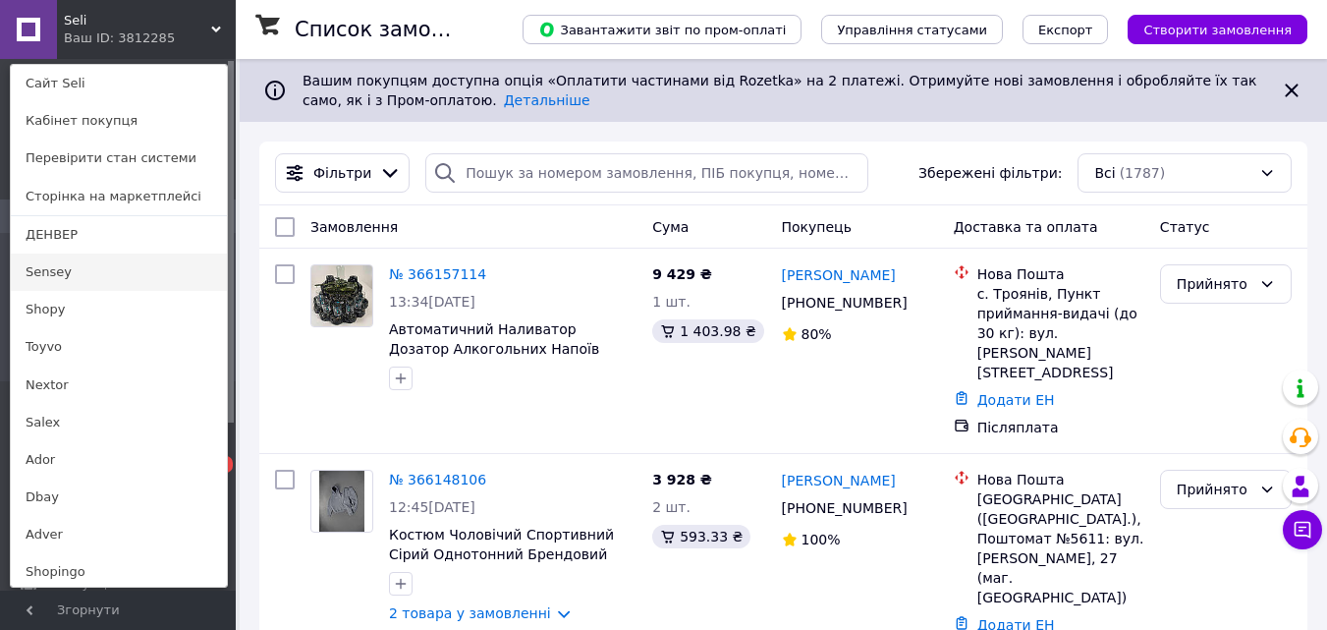
click at [78, 269] on link "Sensey" at bounding box center [119, 271] width 216 height 37
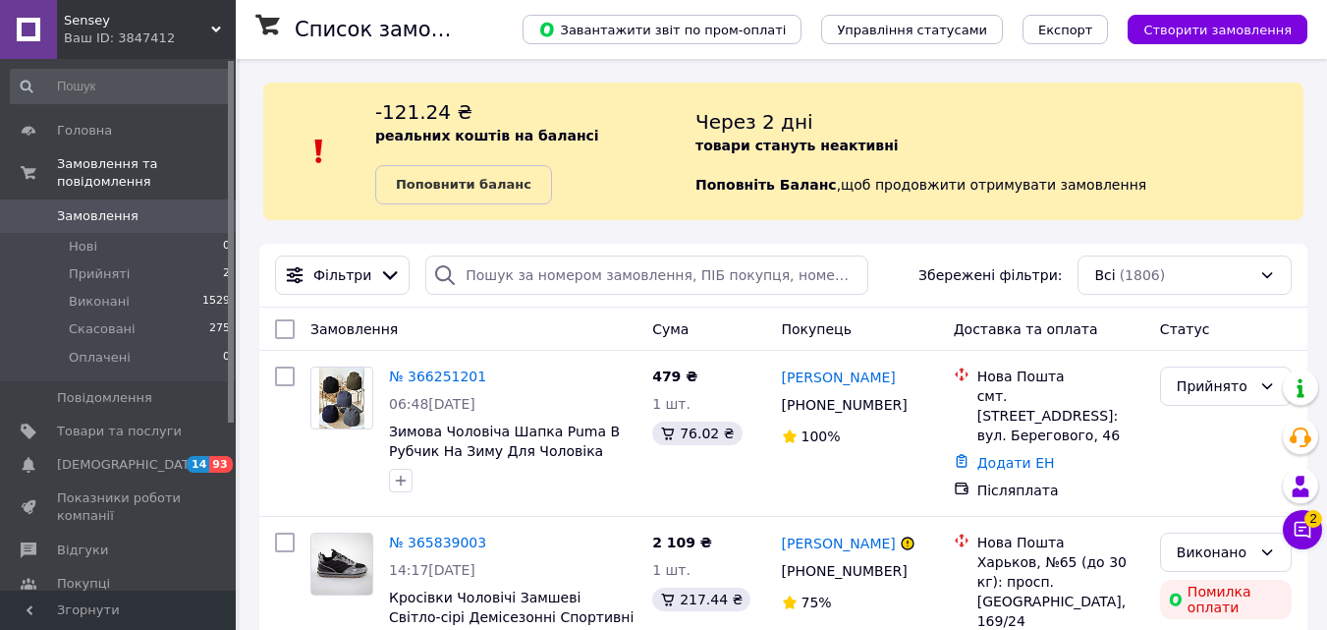
click at [164, 36] on div "Ваш ID: 3847412" at bounding box center [150, 38] width 172 height 18
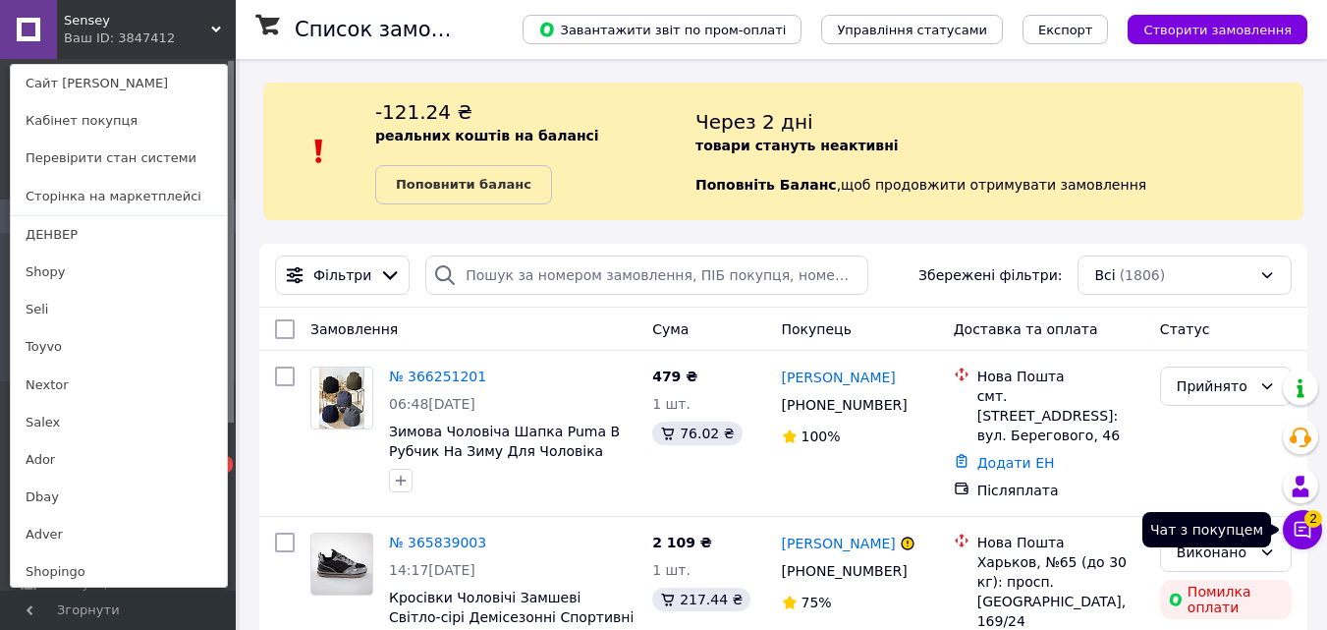
click at [1294, 523] on icon at bounding box center [1303, 530] width 20 height 20
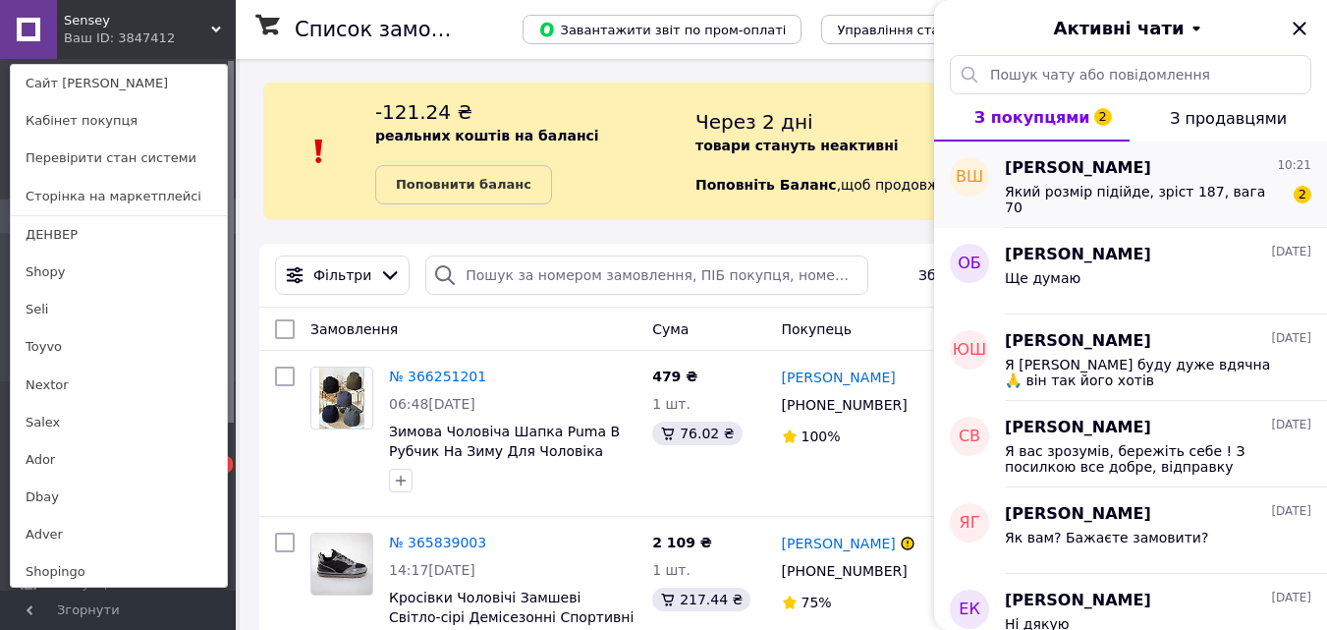
click at [1115, 196] on span "Який розмір підійде, зріст 187, вага 70" at bounding box center [1144, 199] width 279 height 31
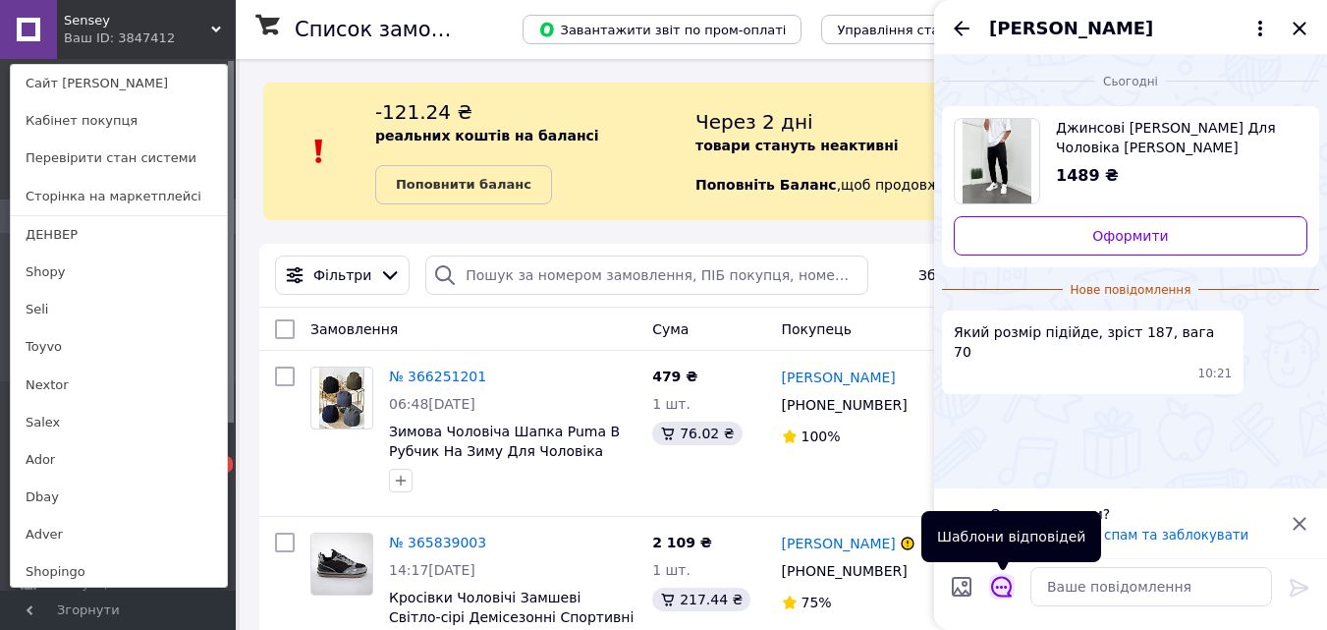
click at [1007, 582] on icon "Відкрити шаблони відповідей" at bounding box center [1002, 587] width 22 height 22
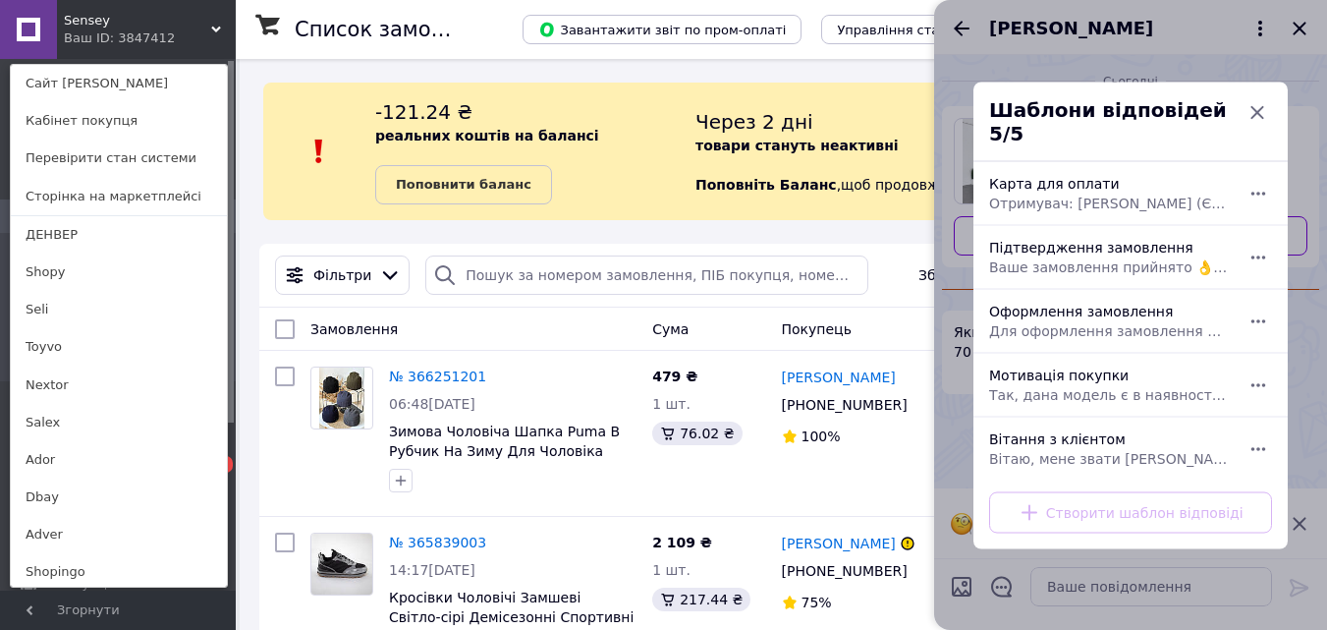
click at [1058, 569] on div at bounding box center [1130, 315] width 393 height 630
click at [1068, 598] on textarea at bounding box center [1152, 586] width 242 height 39
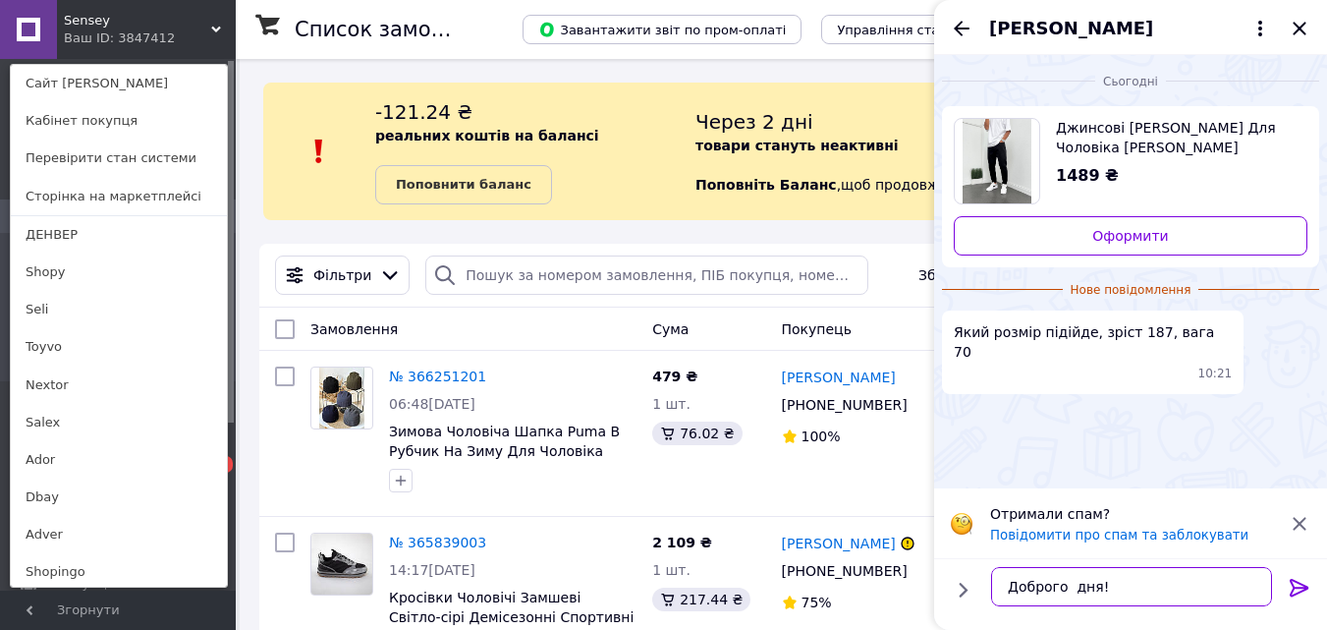
type textarea "Доброго дня!"
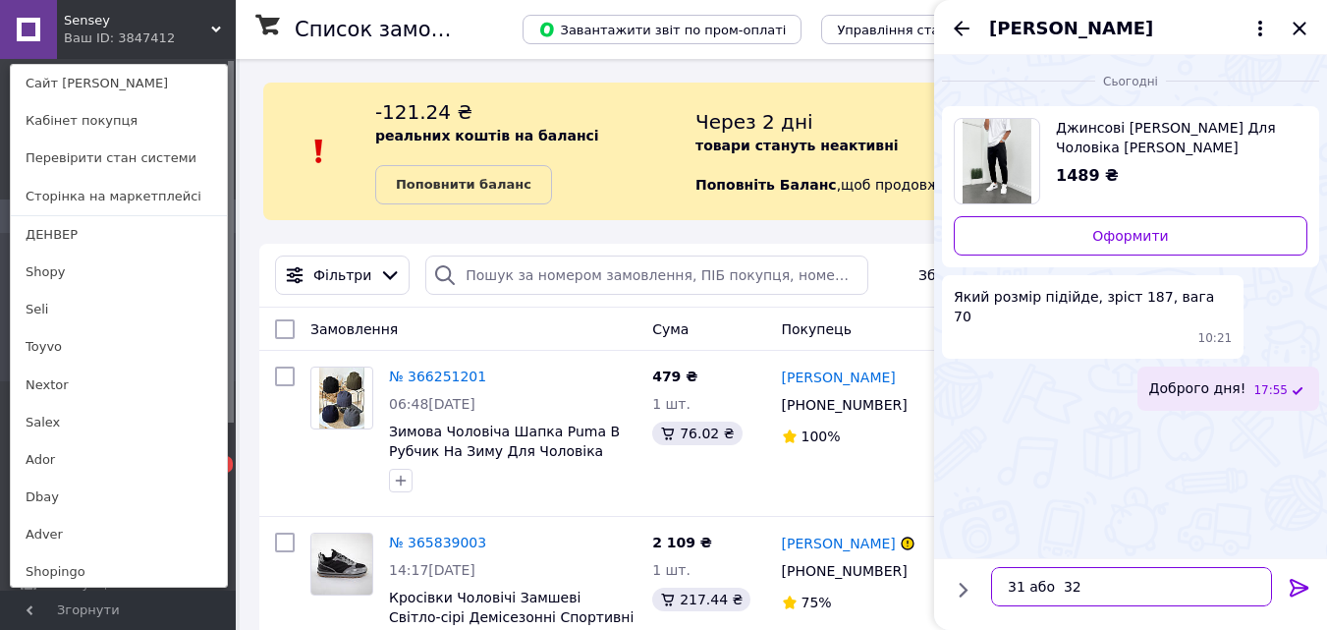
type textarea "31 або 32"
type textarea "На складі точно підьеруть"
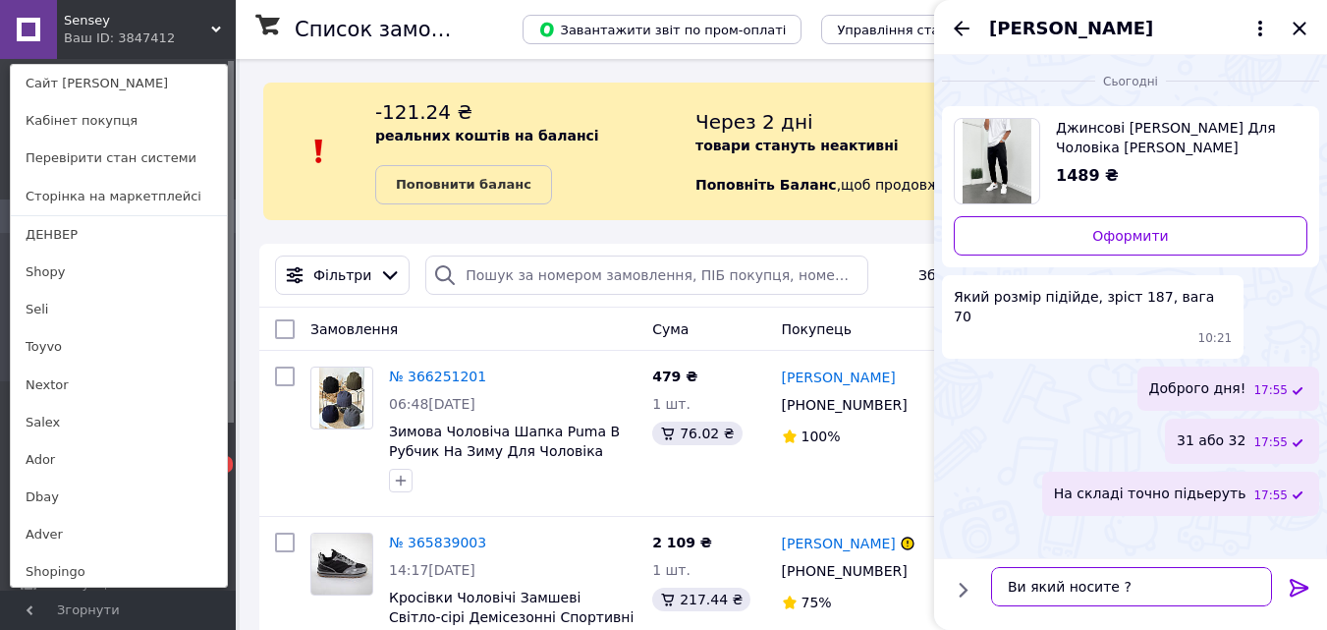
type textarea "Ви який носите ?"
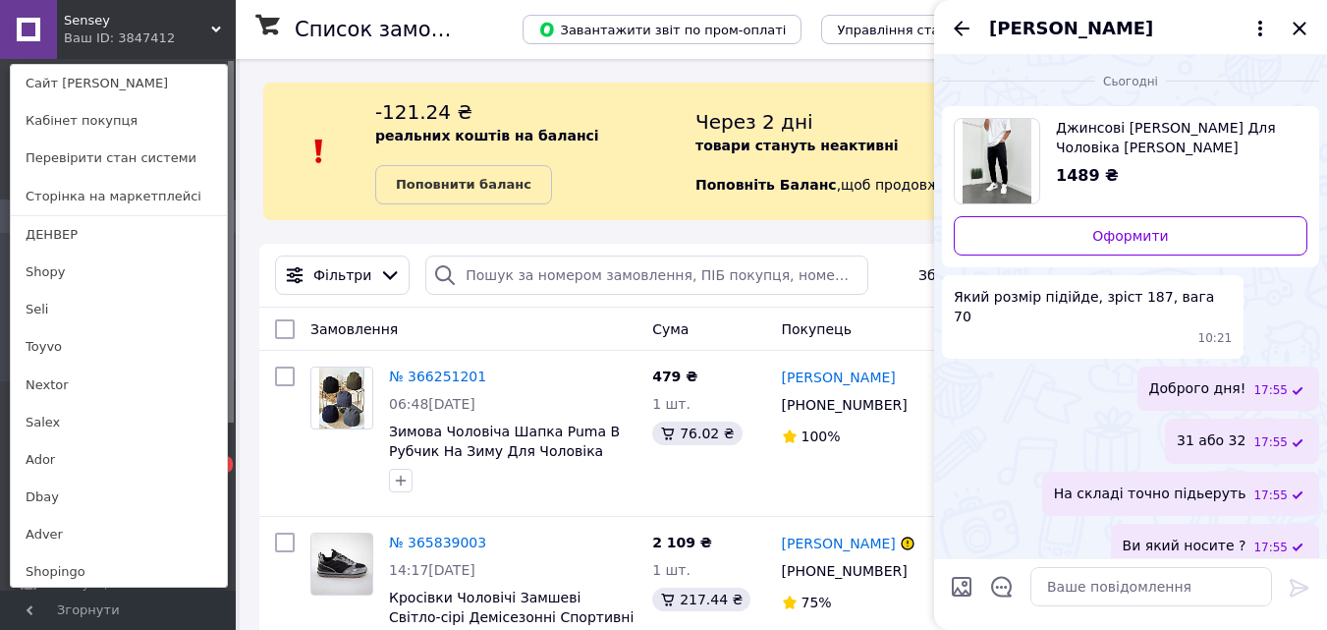
click at [1236, 472] on div "На складі точно підьеруть 17:55" at bounding box center [1180, 494] width 277 height 44
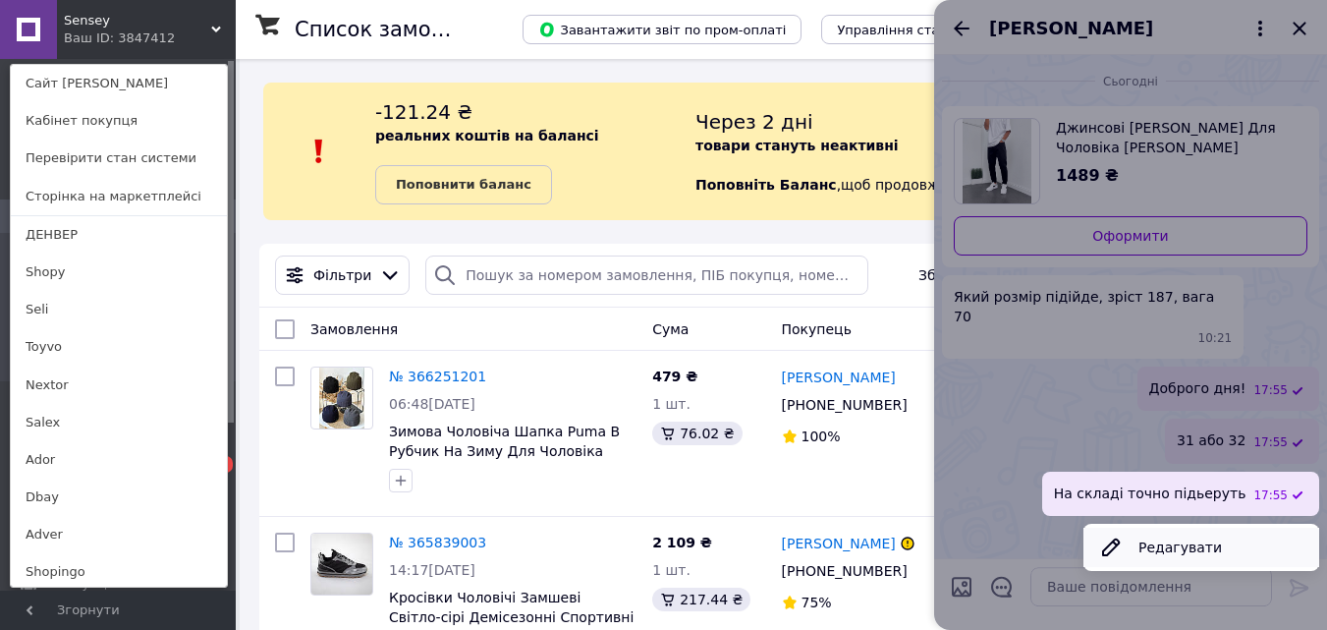
click at [1204, 528] on button "Редагувати" at bounding box center [1202, 547] width 236 height 39
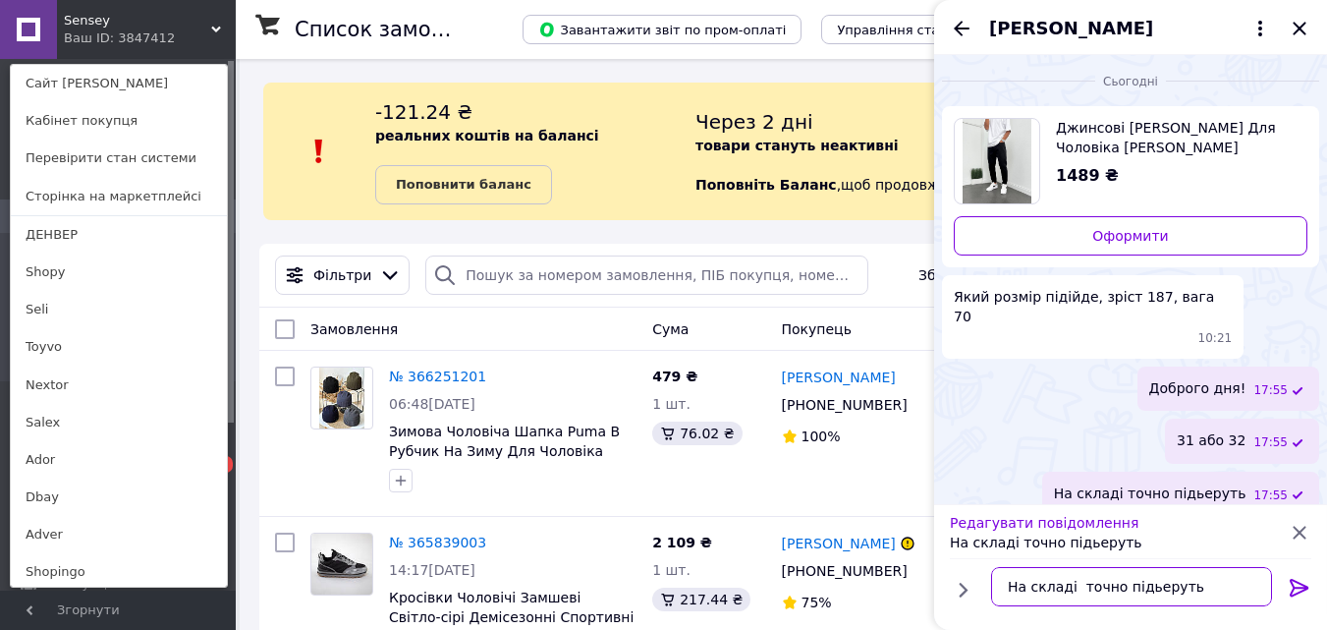
click at [1154, 591] on textarea "На складі точно підьеруть" at bounding box center [1131, 586] width 281 height 39
type textarea "На складі точно підберуть"
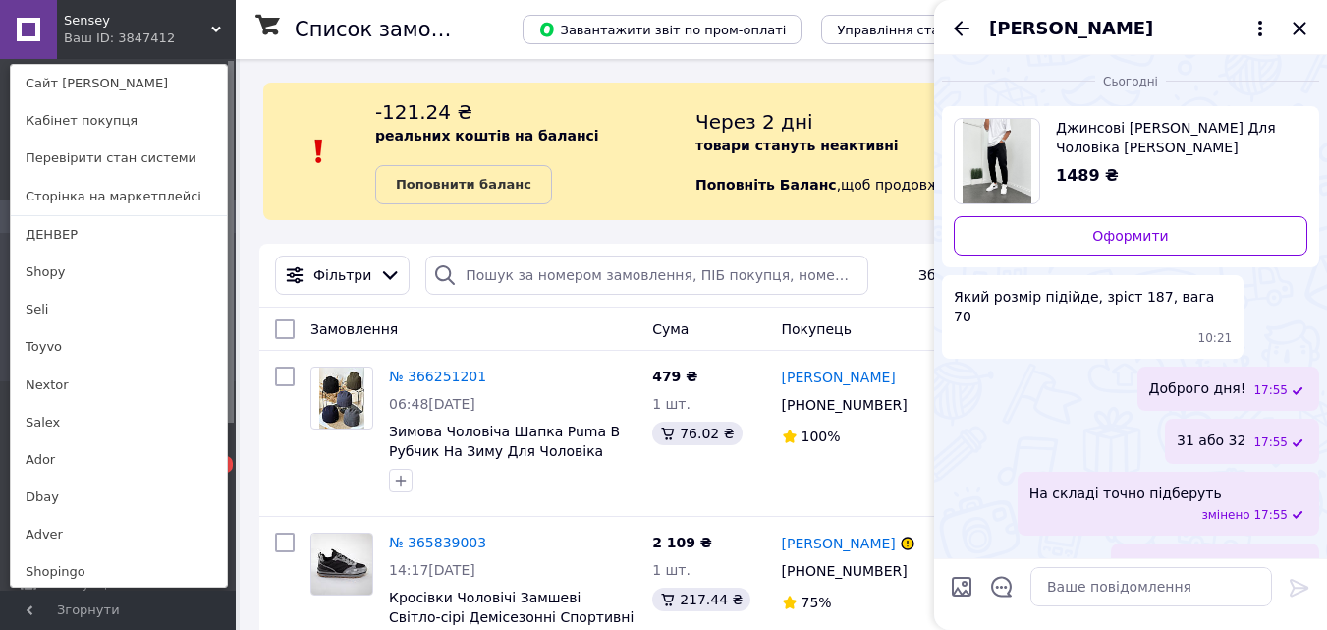
drag, startPoint x: 119, startPoint y: 21, endPoint x: 133, endPoint y: 116, distance: 96.3
click at [119, 21] on span "Sensey" at bounding box center [137, 21] width 147 height 18
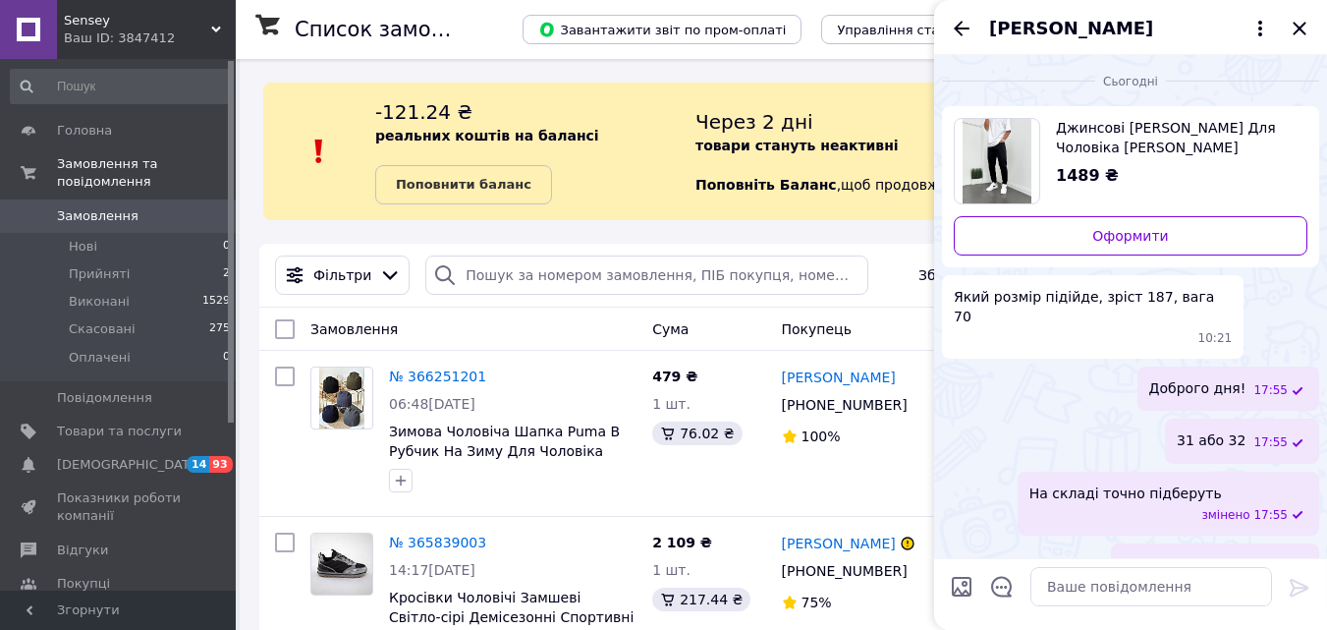
click at [113, 7] on div "Sensey Ваш ID: 3847412" at bounding box center [146, 29] width 179 height 59
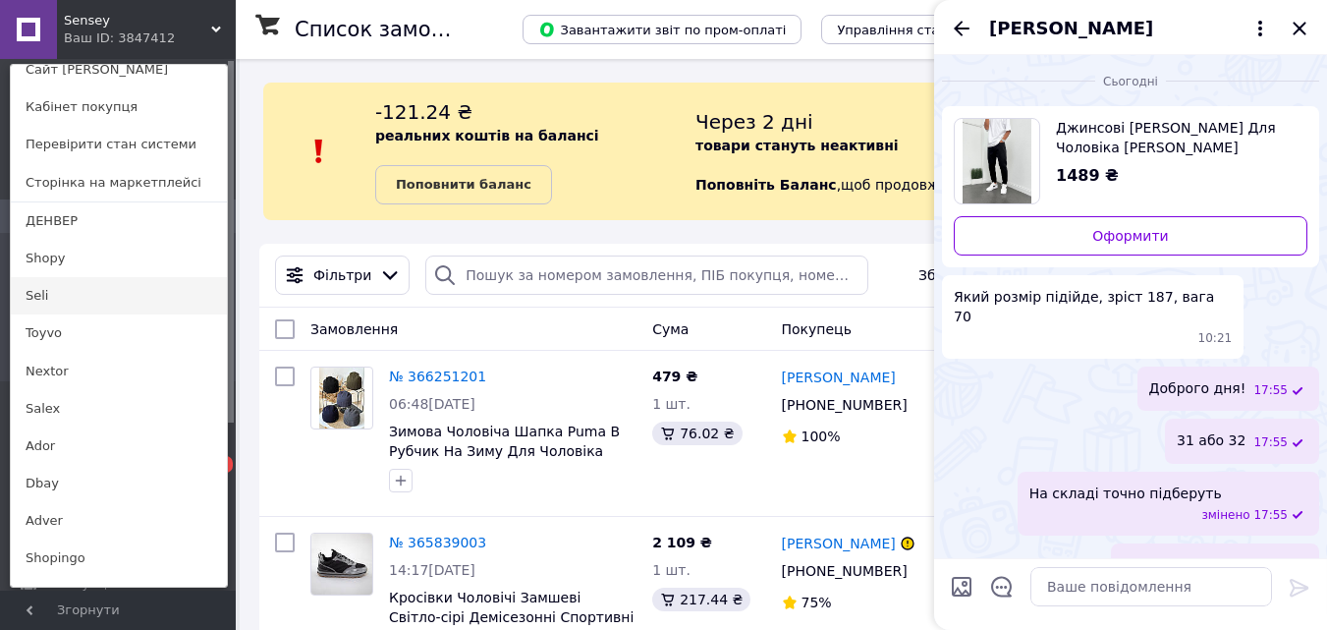
scroll to position [20, 0]
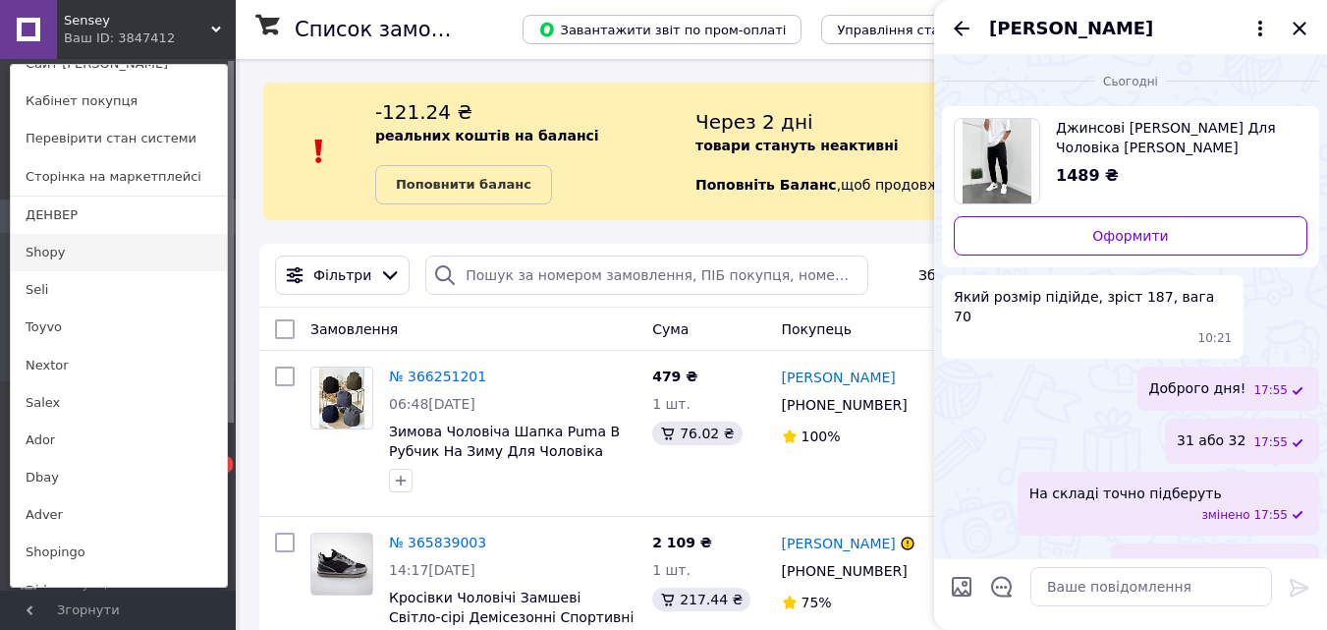
click at [85, 252] on link "Shopy" at bounding box center [119, 252] width 216 height 37
